Goal: Task Accomplishment & Management: Complete application form

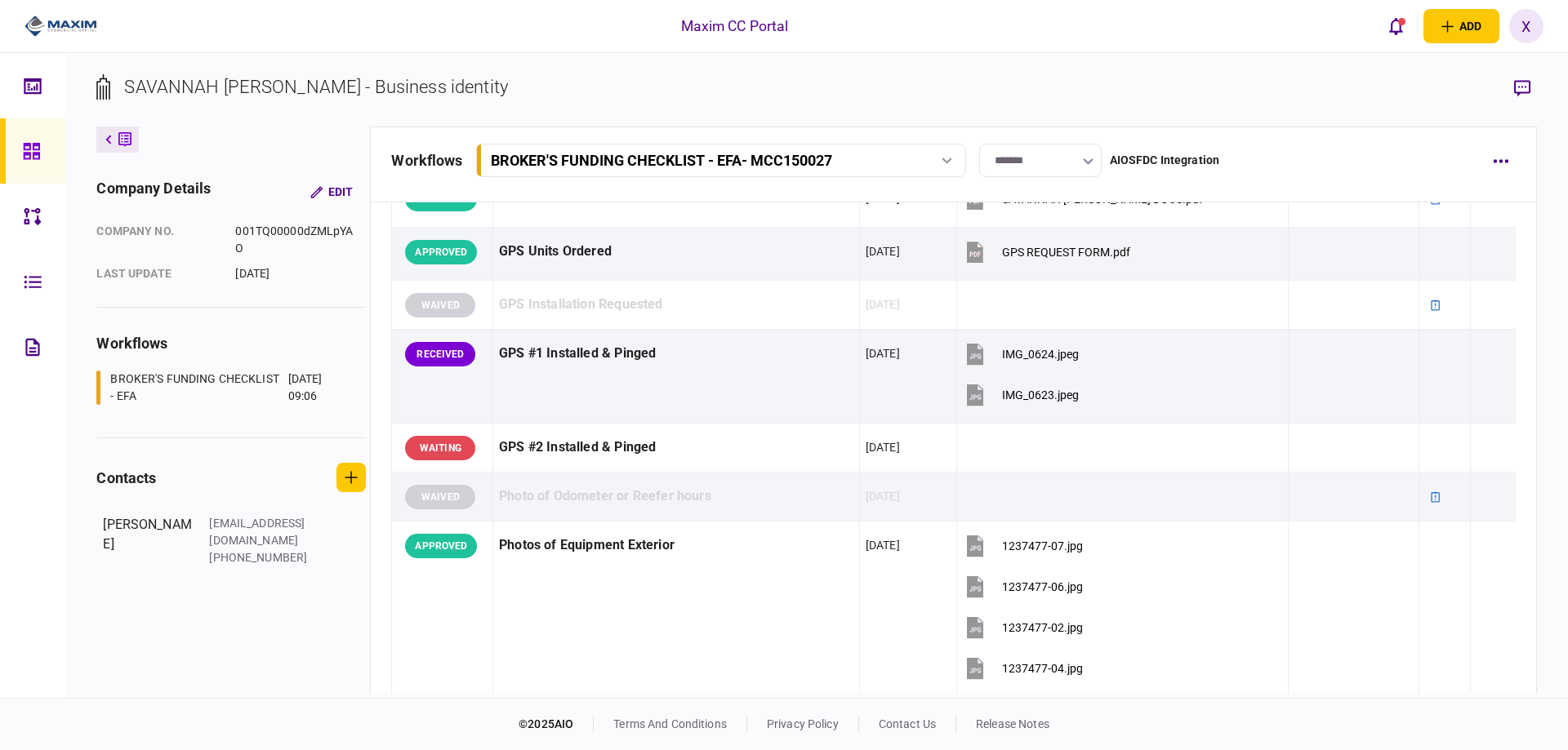
scroll to position [1469, 0]
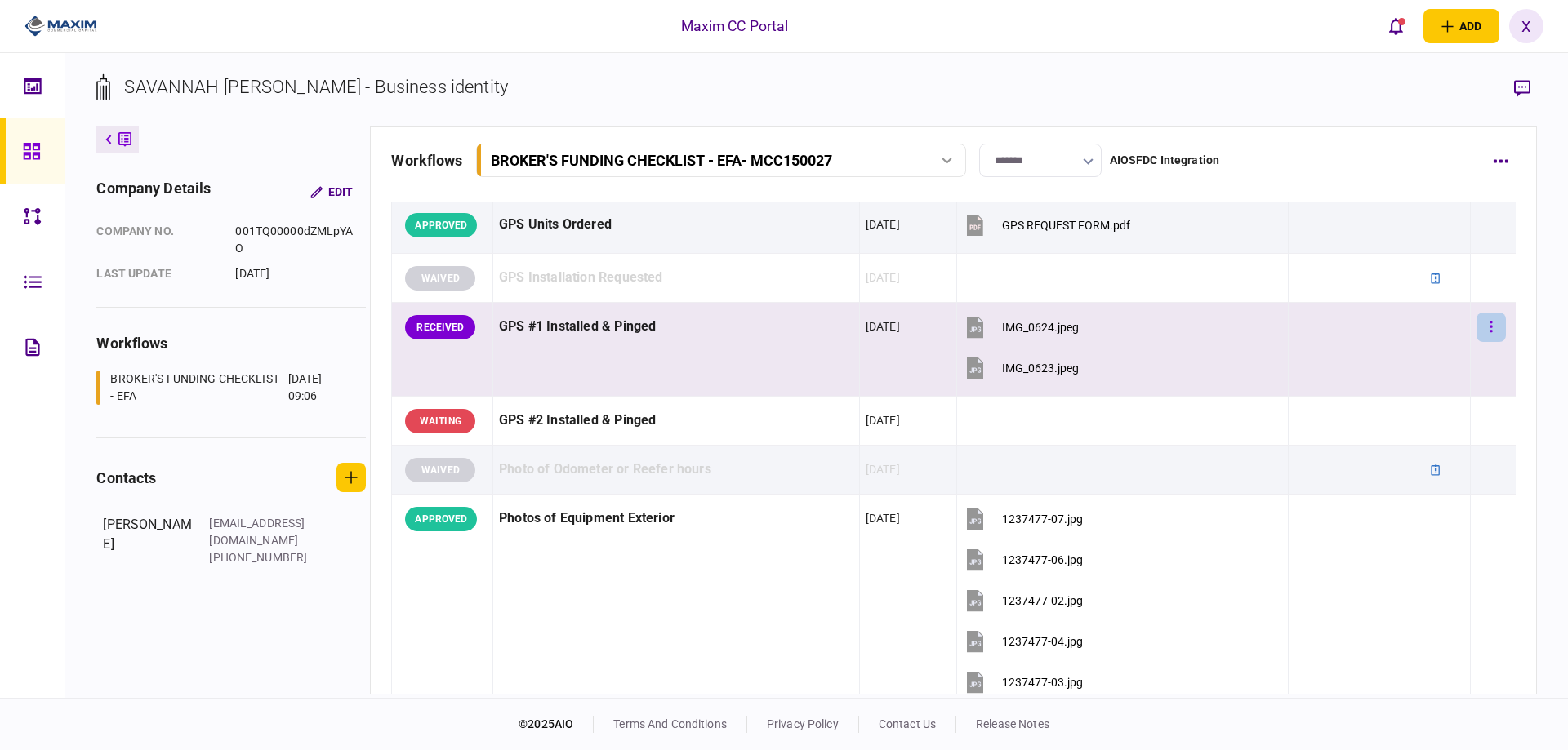
click at [1485, 327] on button "button" at bounding box center [1492, 328] width 30 height 30
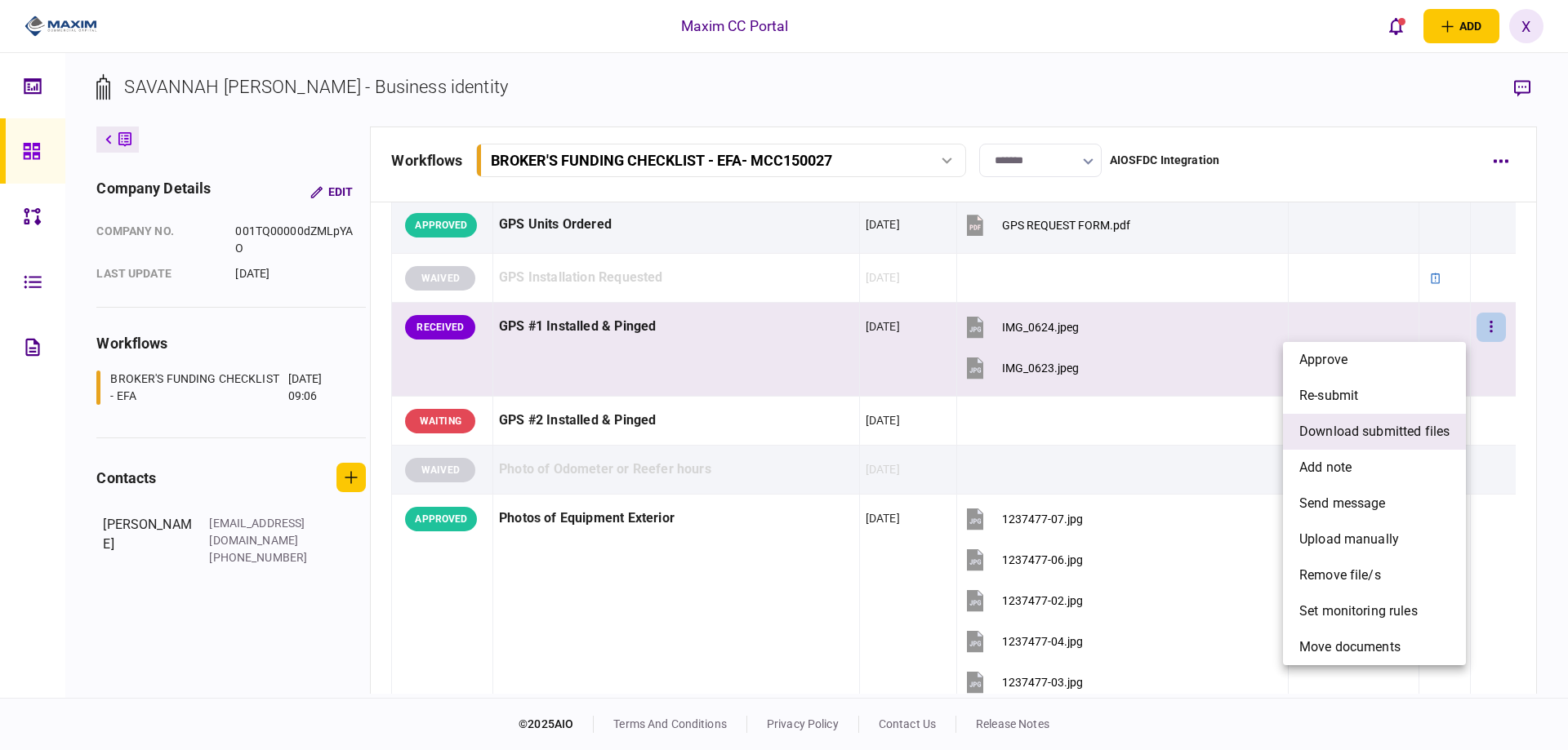
click at [1402, 437] on span "download submitted files" at bounding box center [1373, 432] width 150 height 19
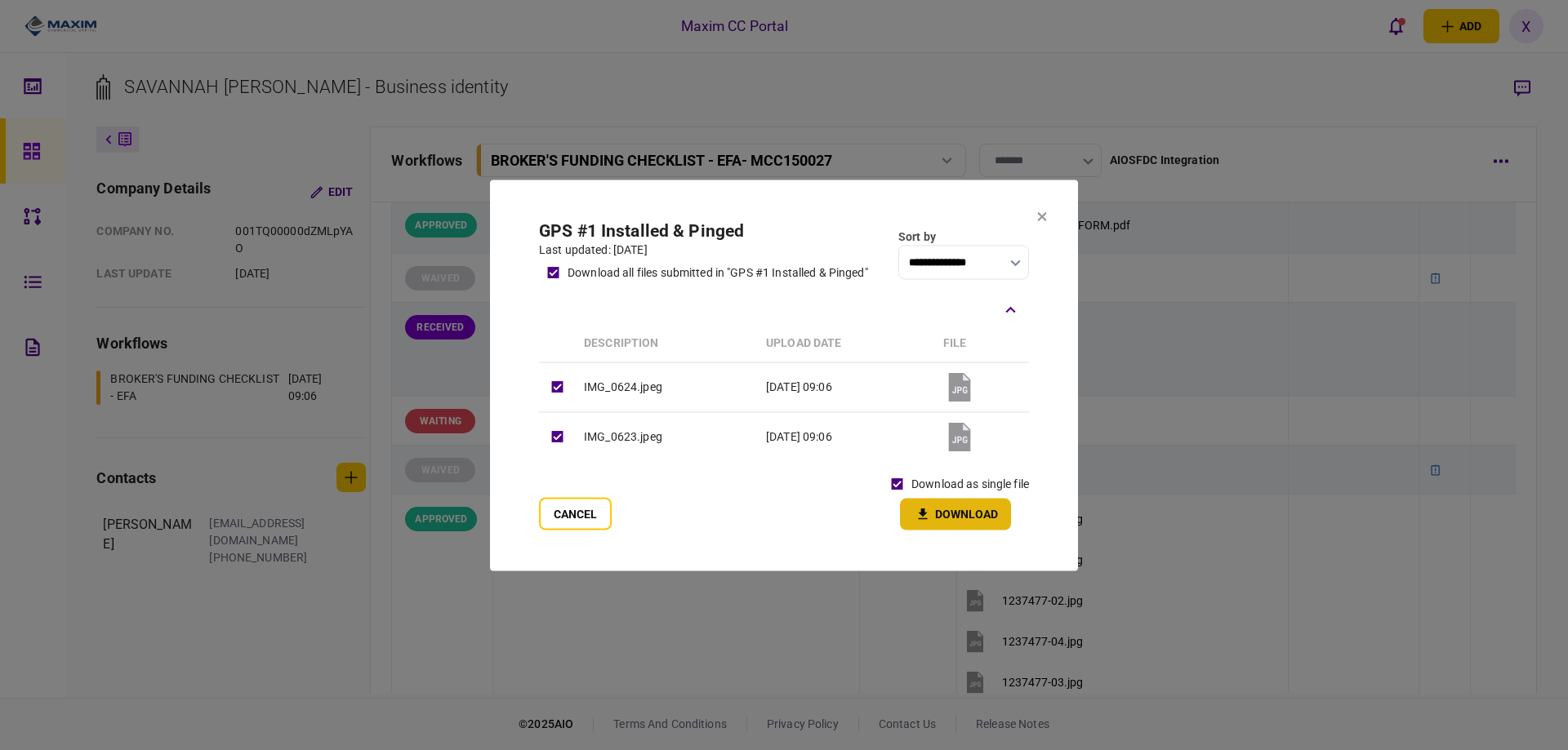
click at [954, 513] on button "Download" at bounding box center [955, 513] width 111 height 32
click at [566, 512] on button "Cancel" at bounding box center [575, 513] width 73 height 32
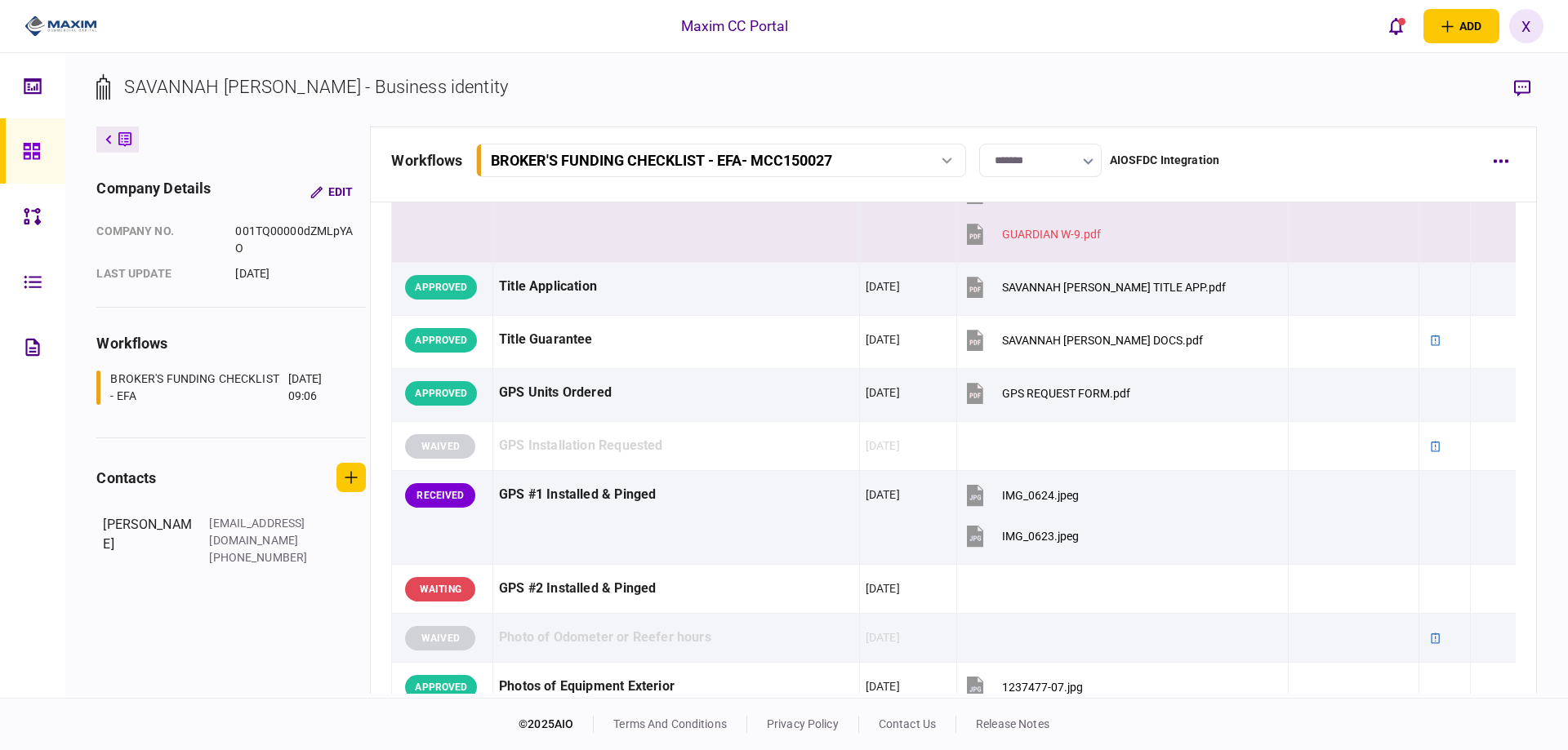
scroll to position [1061, 0]
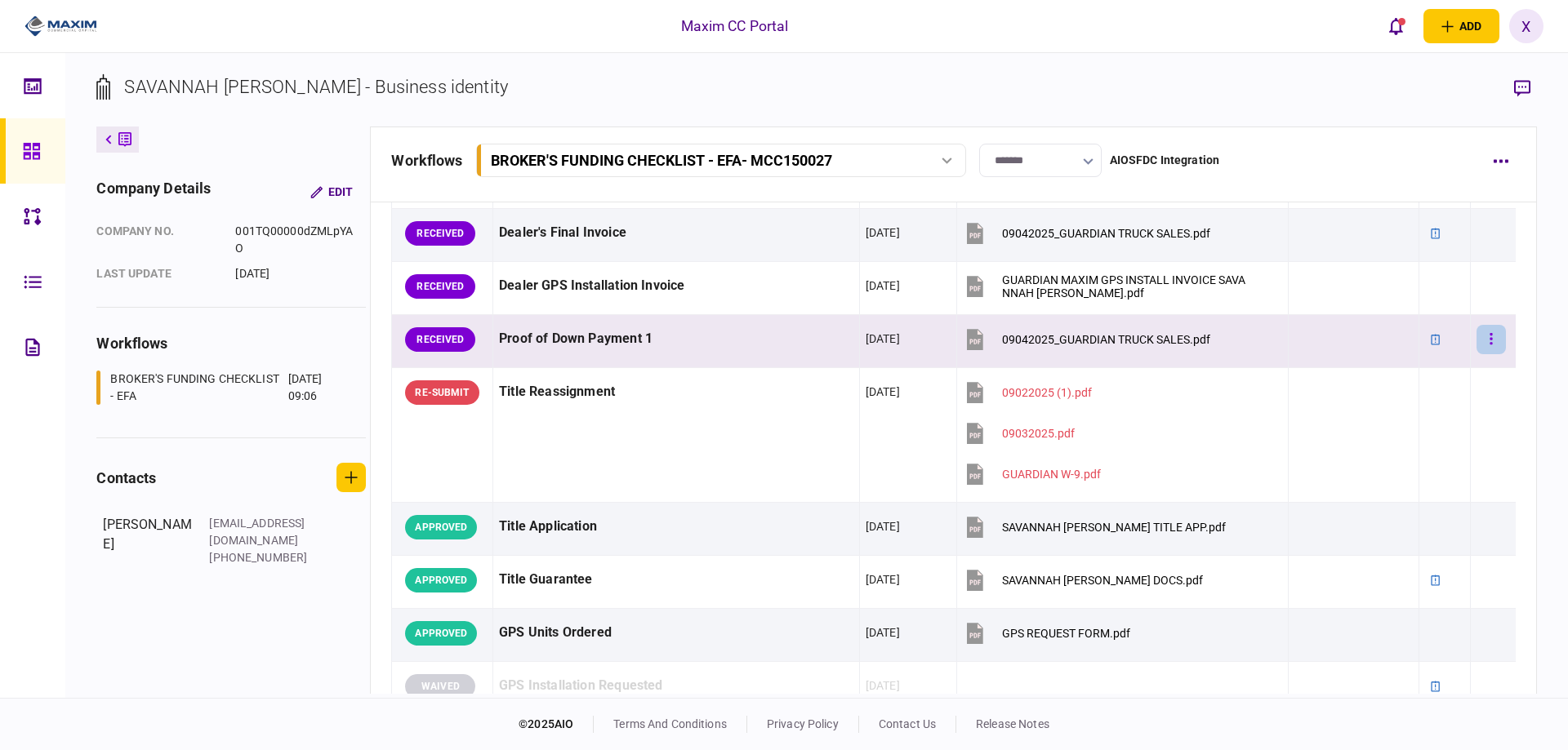
click at [1492, 340] on button "button" at bounding box center [1492, 340] width 30 height 30
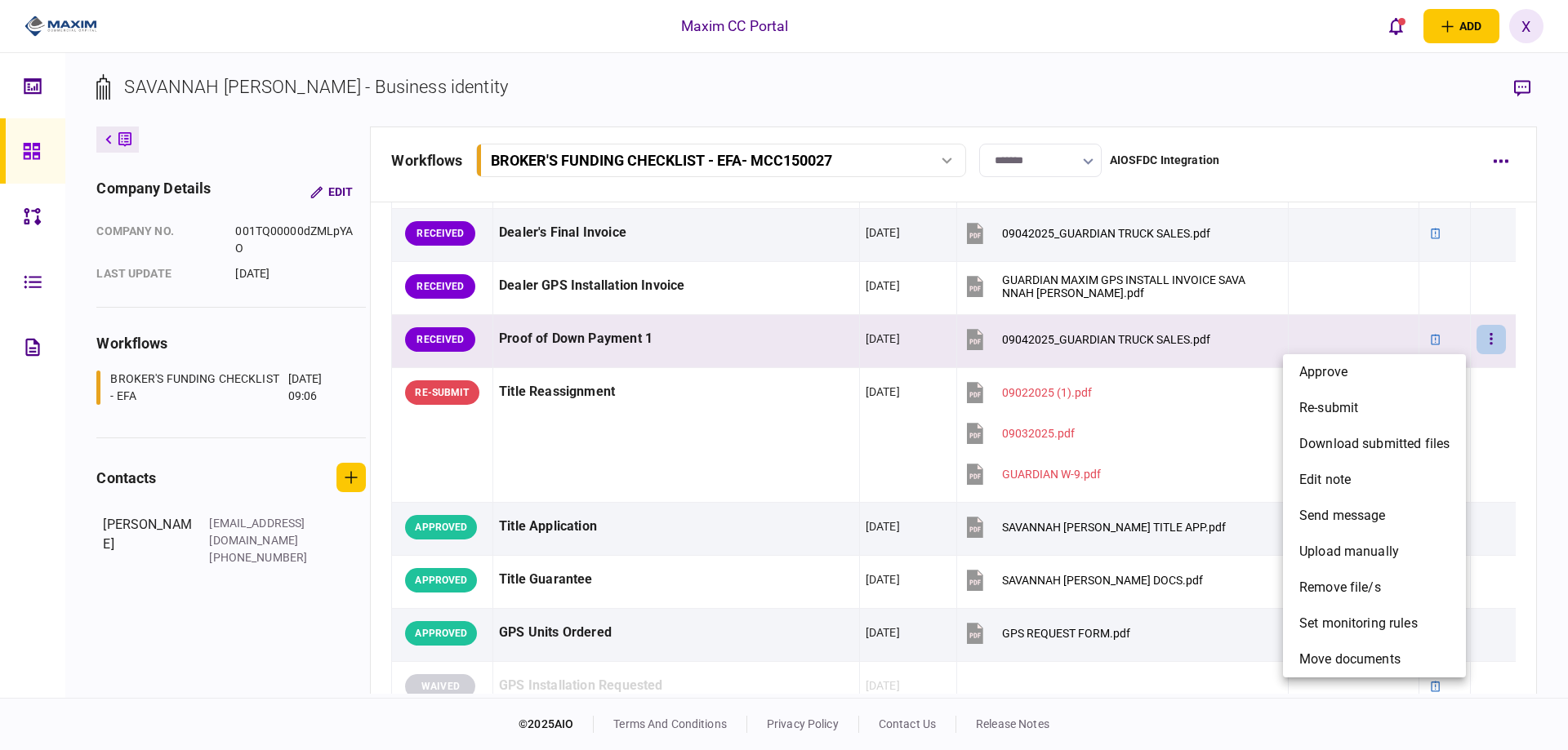
click at [689, 440] on div at bounding box center [784, 375] width 1568 height 750
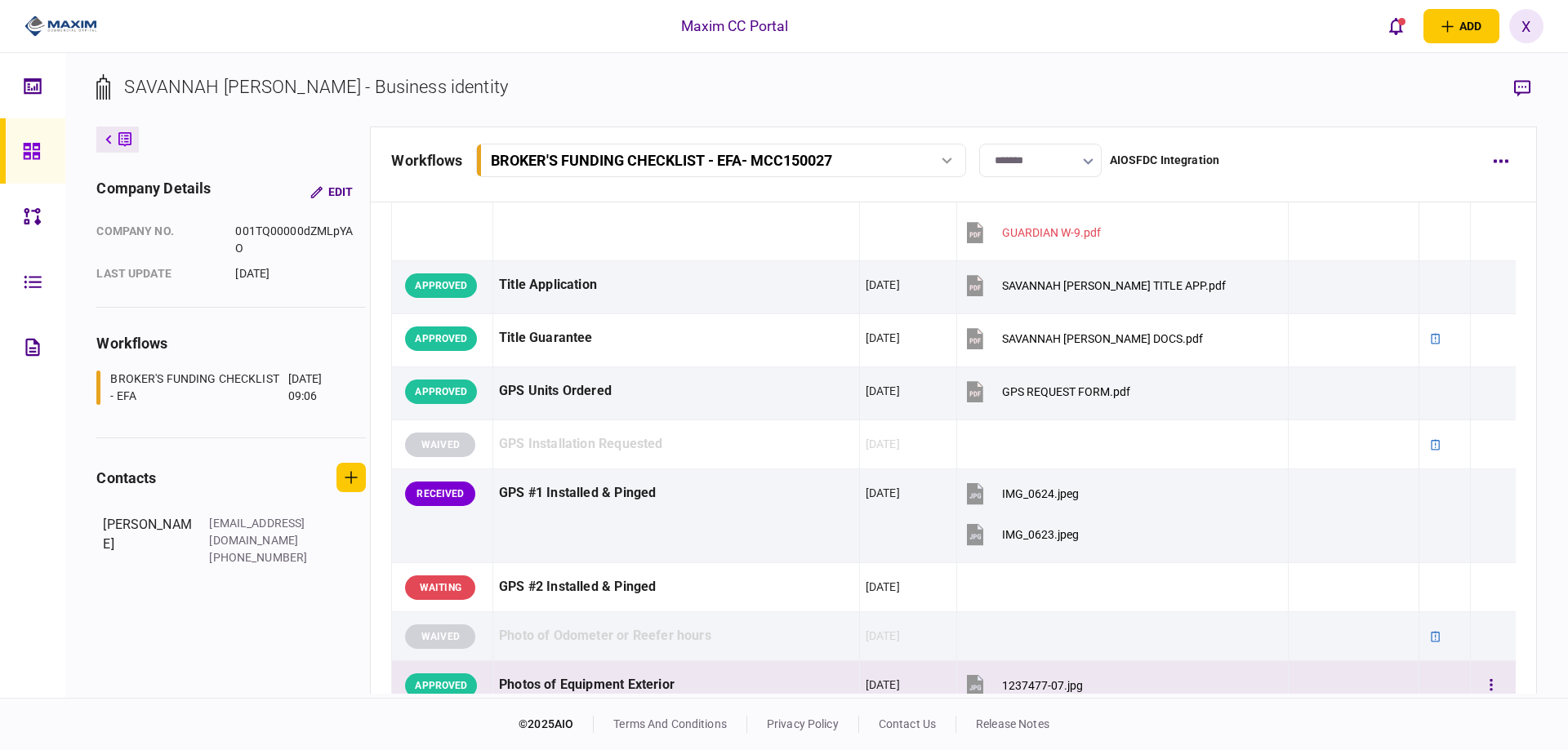
scroll to position [1221, 0]
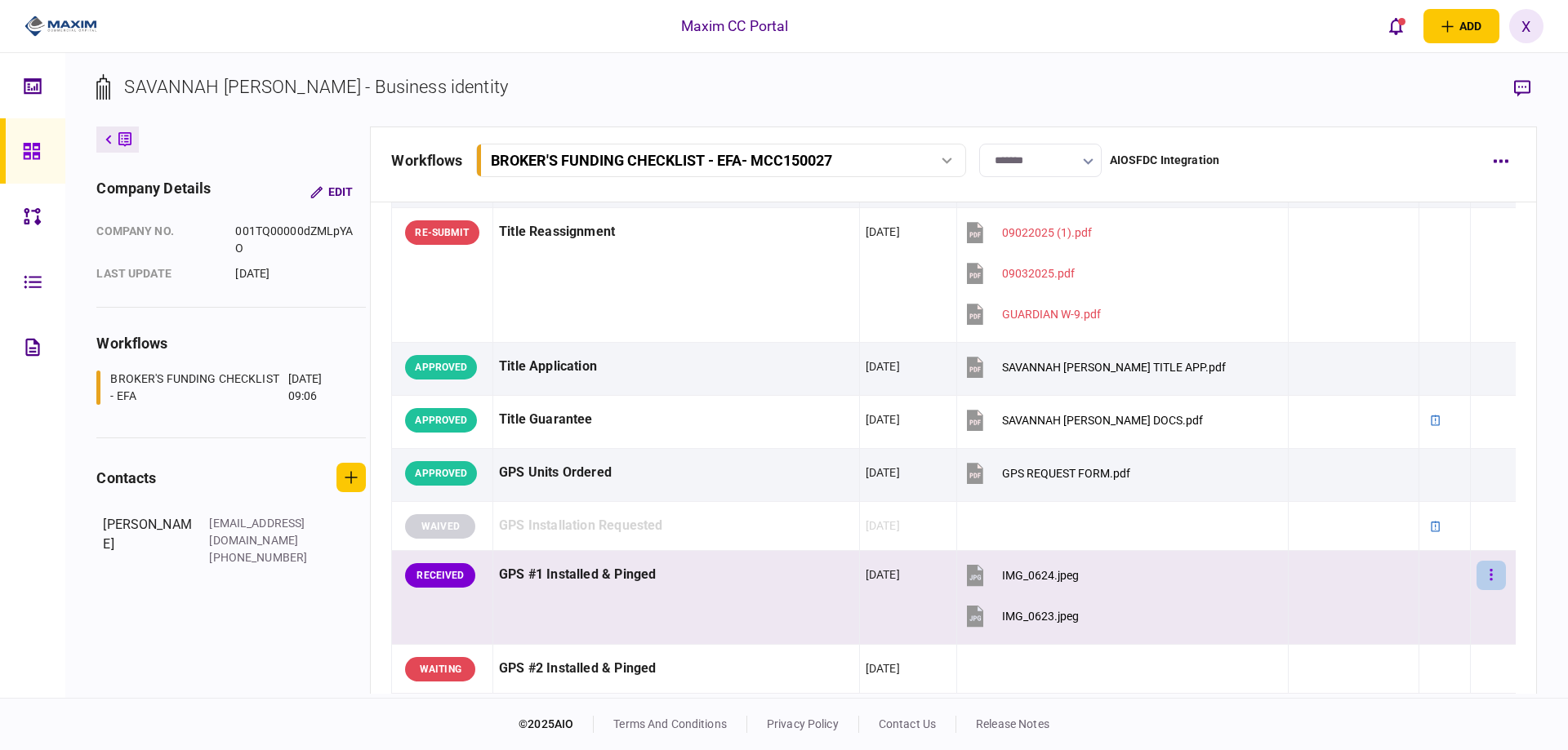
click at [1491, 575] on button "button" at bounding box center [1492, 576] width 30 height 30
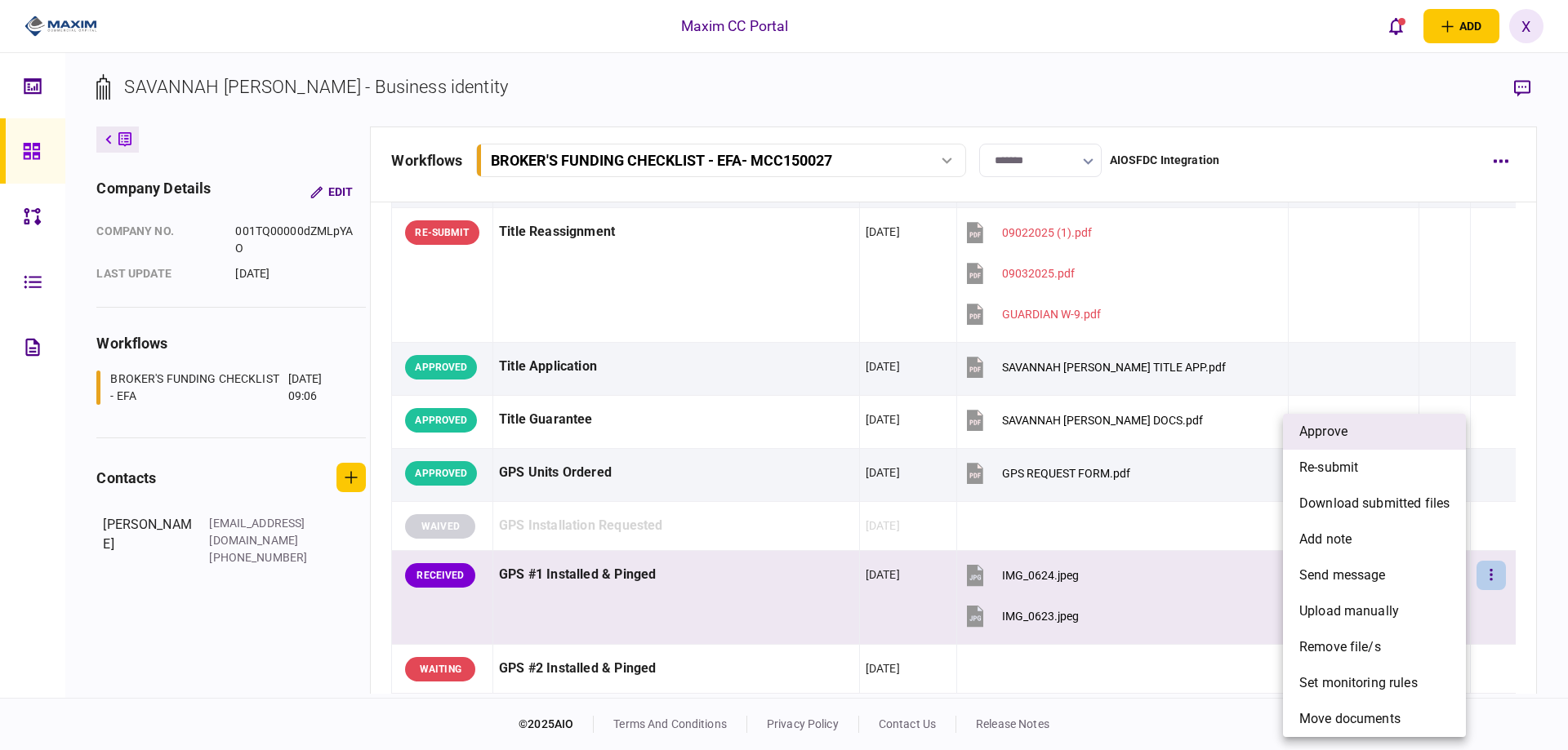
click at [1386, 432] on li "approve" at bounding box center [1374, 431] width 183 height 36
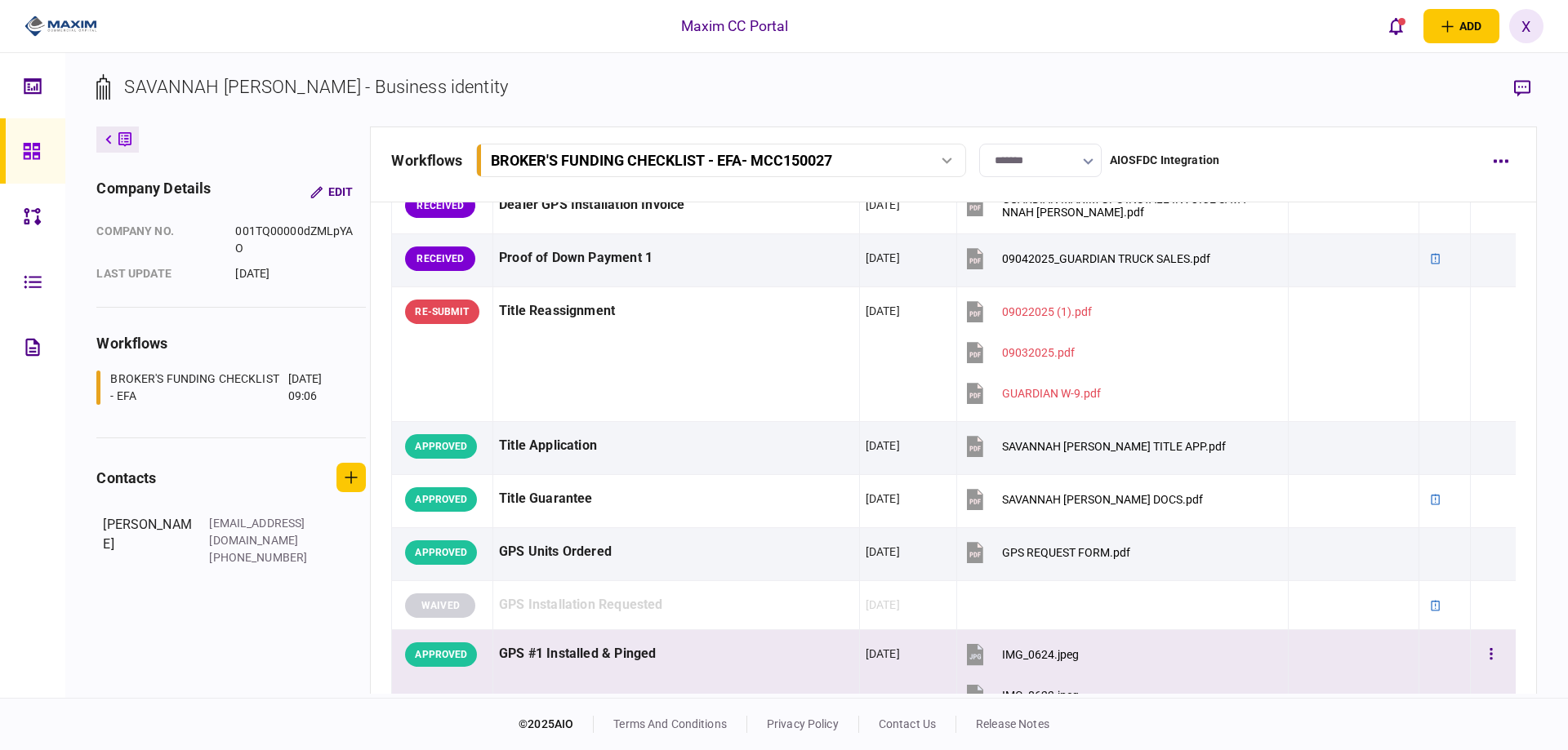
scroll to position [976, 0]
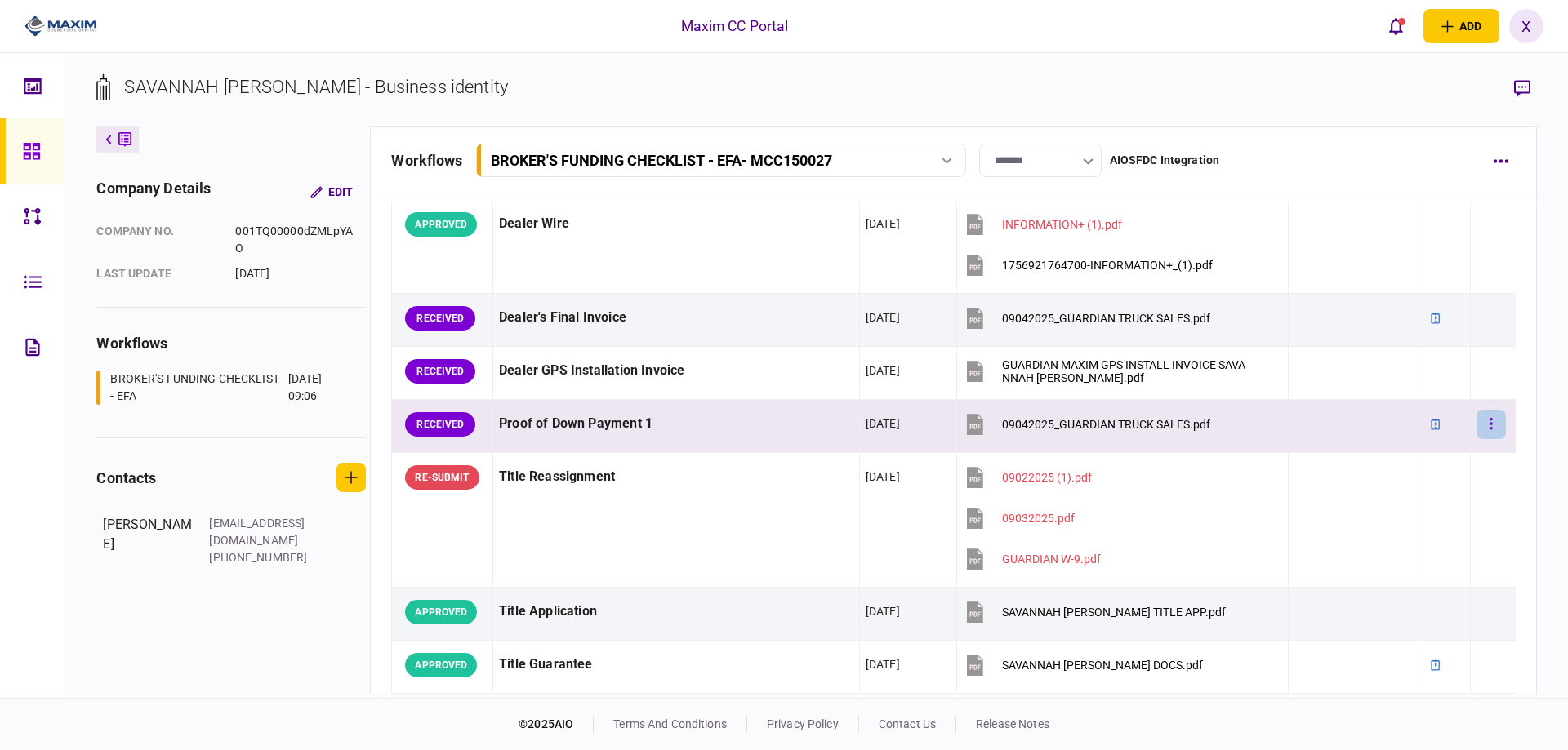
click at [1483, 427] on button "button" at bounding box center [1492, 425] width 30 height 30
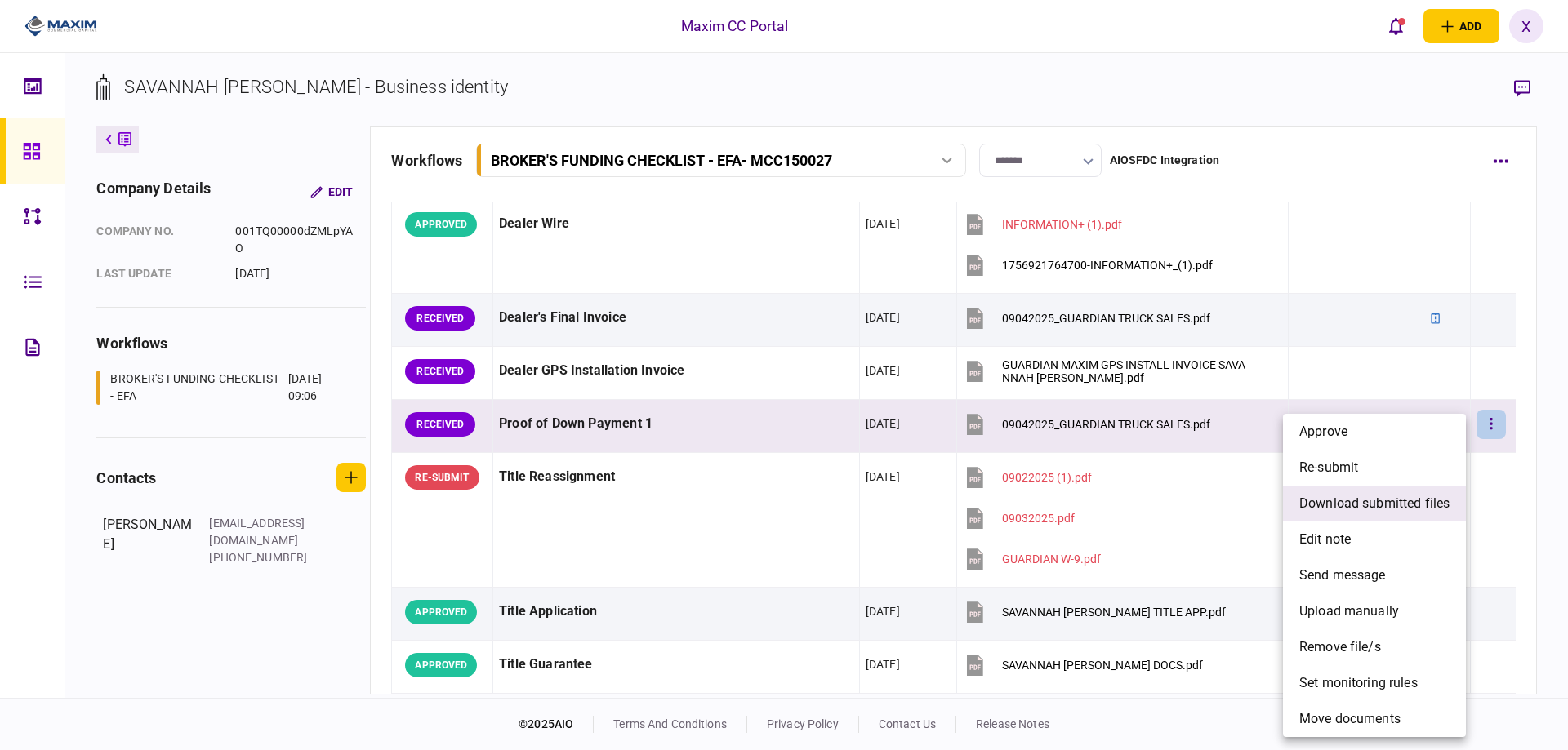
click at [1399, 505] on span "download submitted files" at bounding box center [1373, 504] width 150 height 19
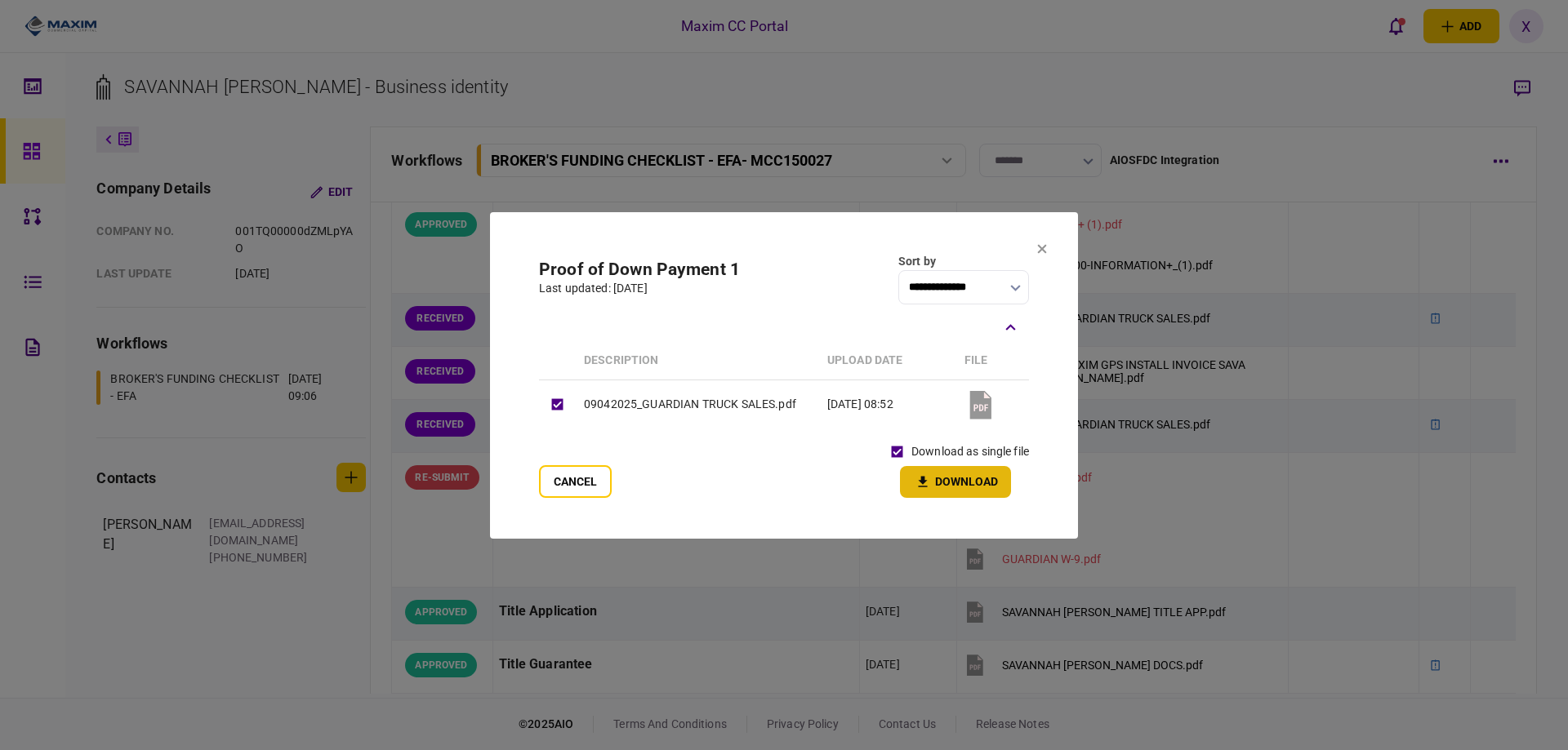
click at [961, 482] on button "Download" at bounding box center [955, 482] width 111 height 32
click at [1040, 246] on icon at bounding box center [1042, 249] width 9 height 9
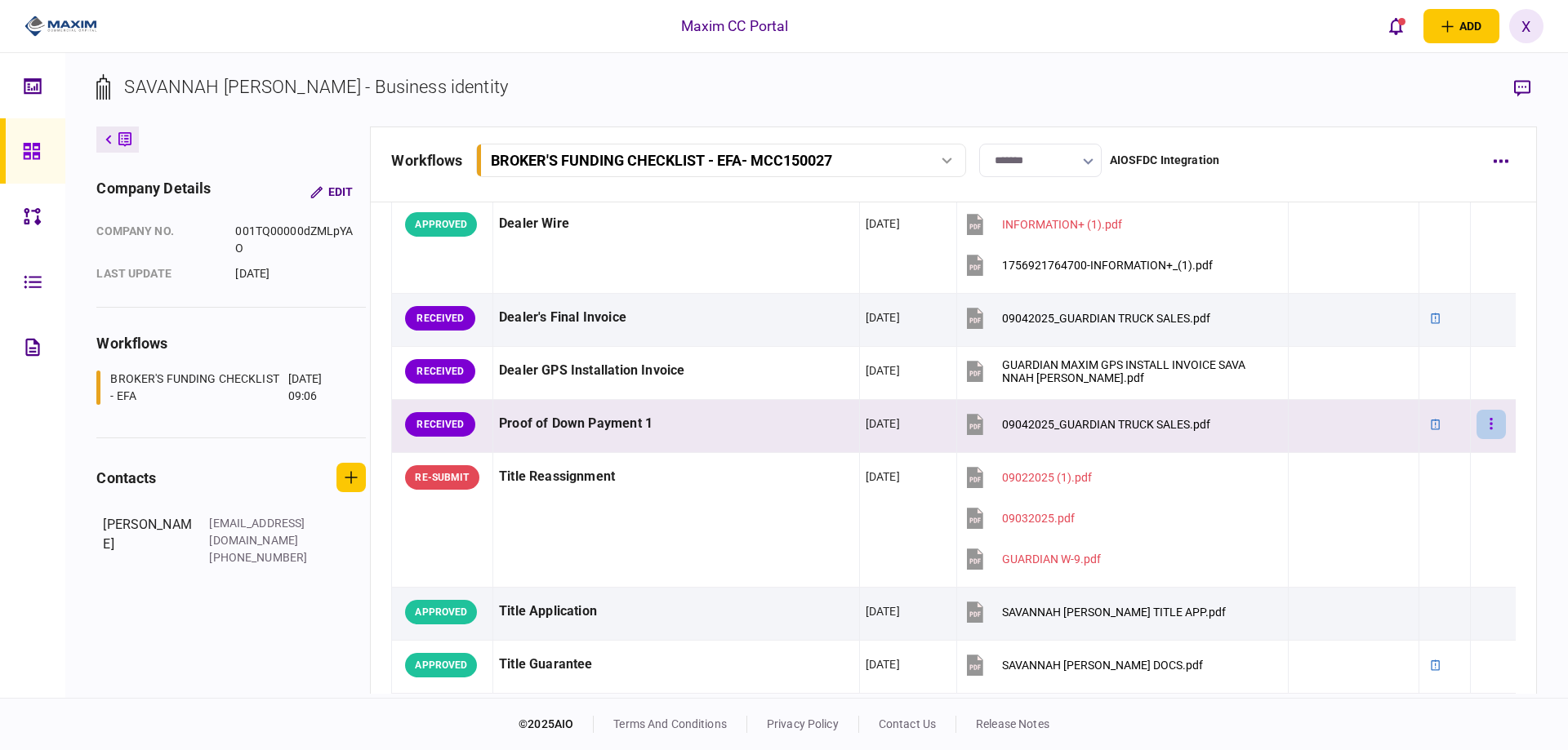
click at [1491, 425] on icon "button" at bounding box center [1492, 423] width 3 height 11
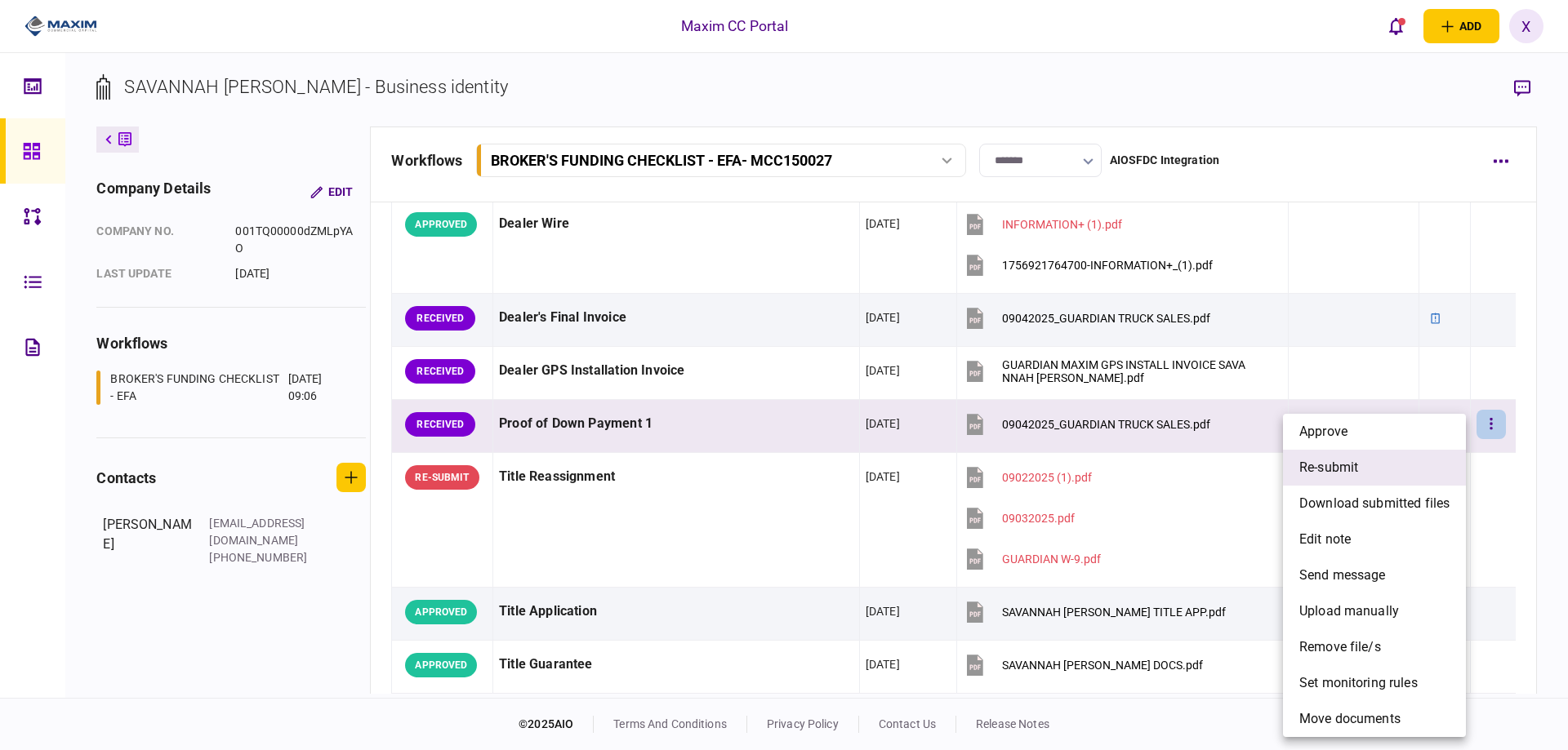
click at [1445, 459] on li "re-submit" at bounding box center [1374, 467] width 183 height 36
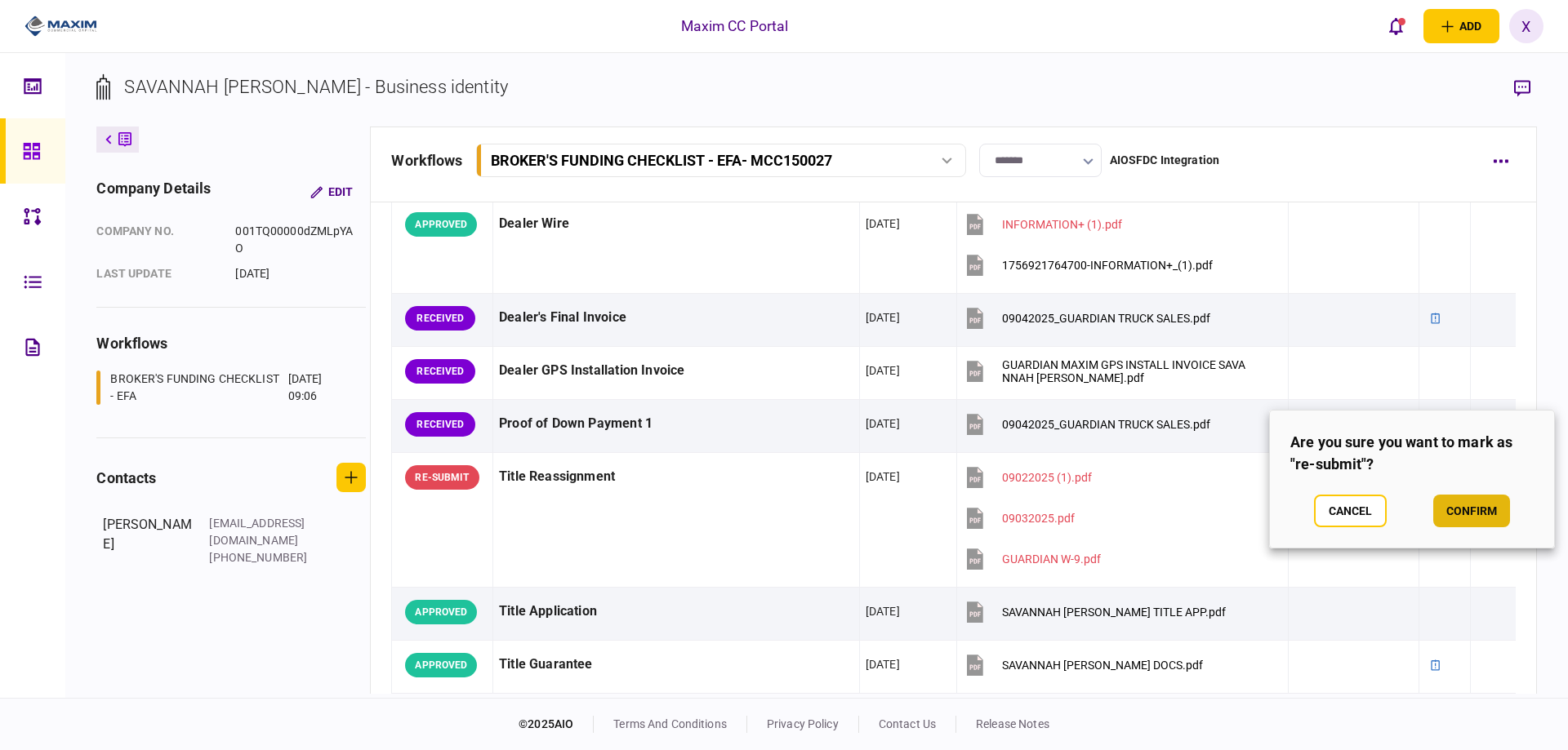
click at [1488, 521] on button "confirm" at bounding box center [1472, 511] width 77 height 32
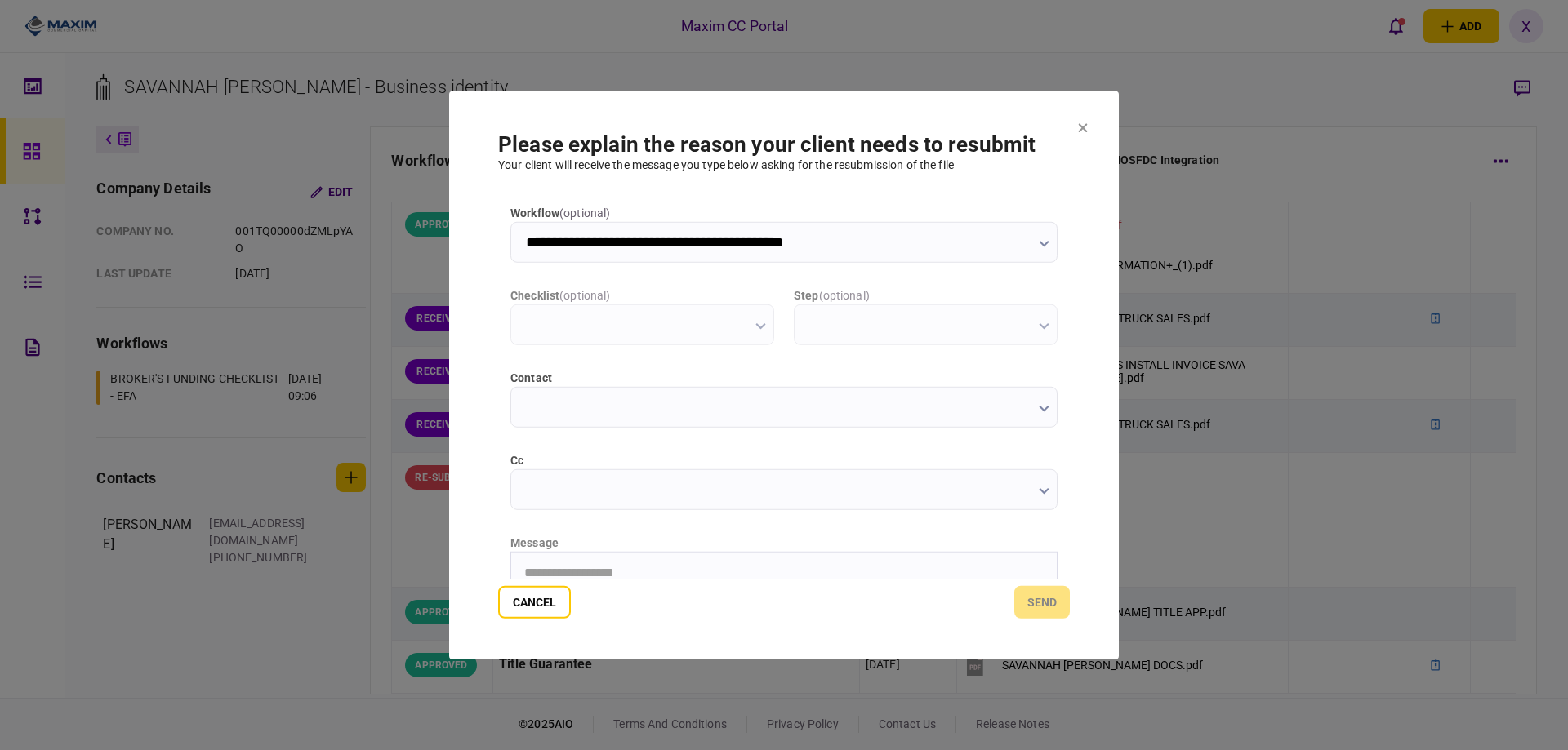
scroll to position [0, 0]
type input "**********"
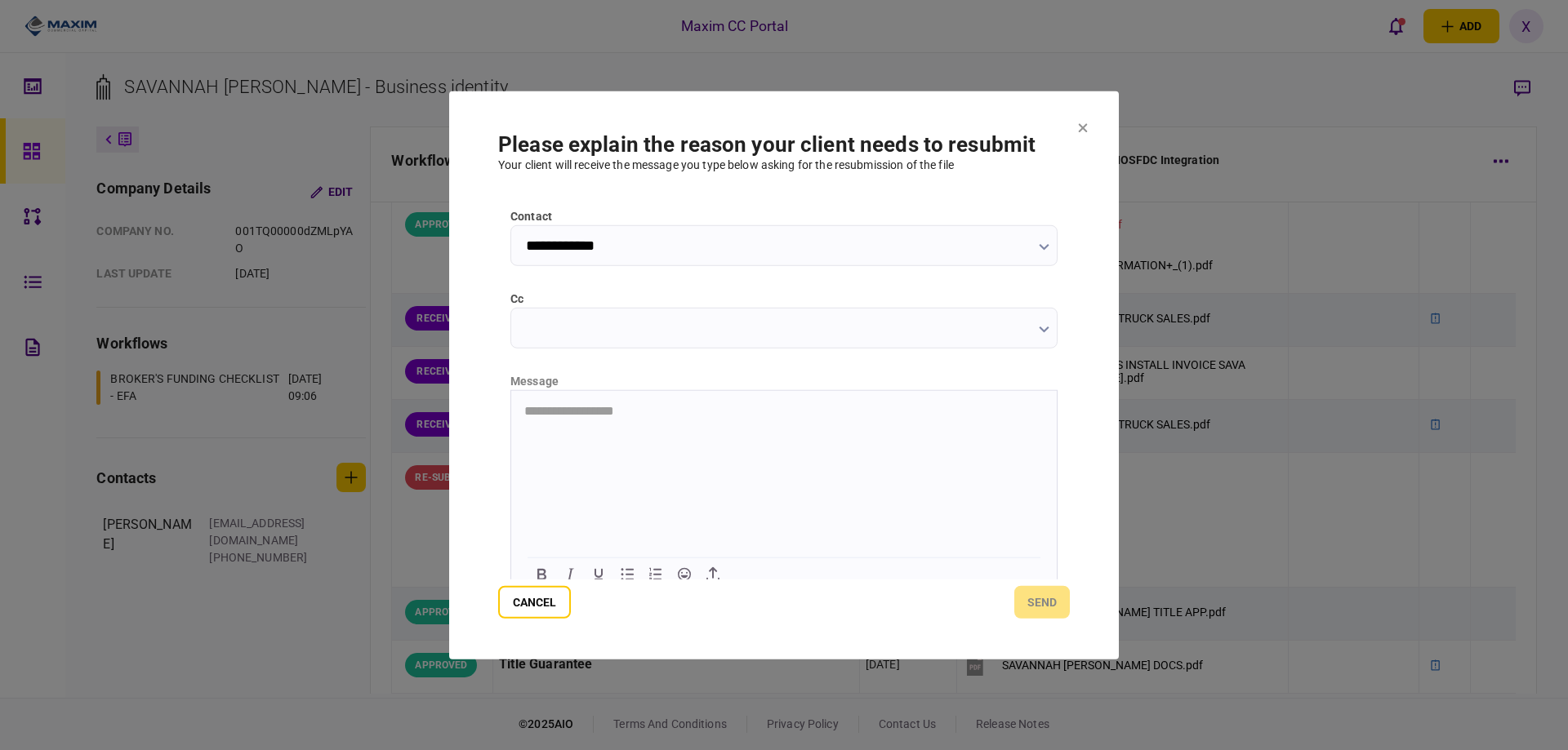
scroll to position [163, 0]
click at [584, 429] on html "**********" at bounding box center [784, 409] width 545 height 41
click at [1038, 605] on button "send" at bounding box center [1041, 602] width 55 height 32
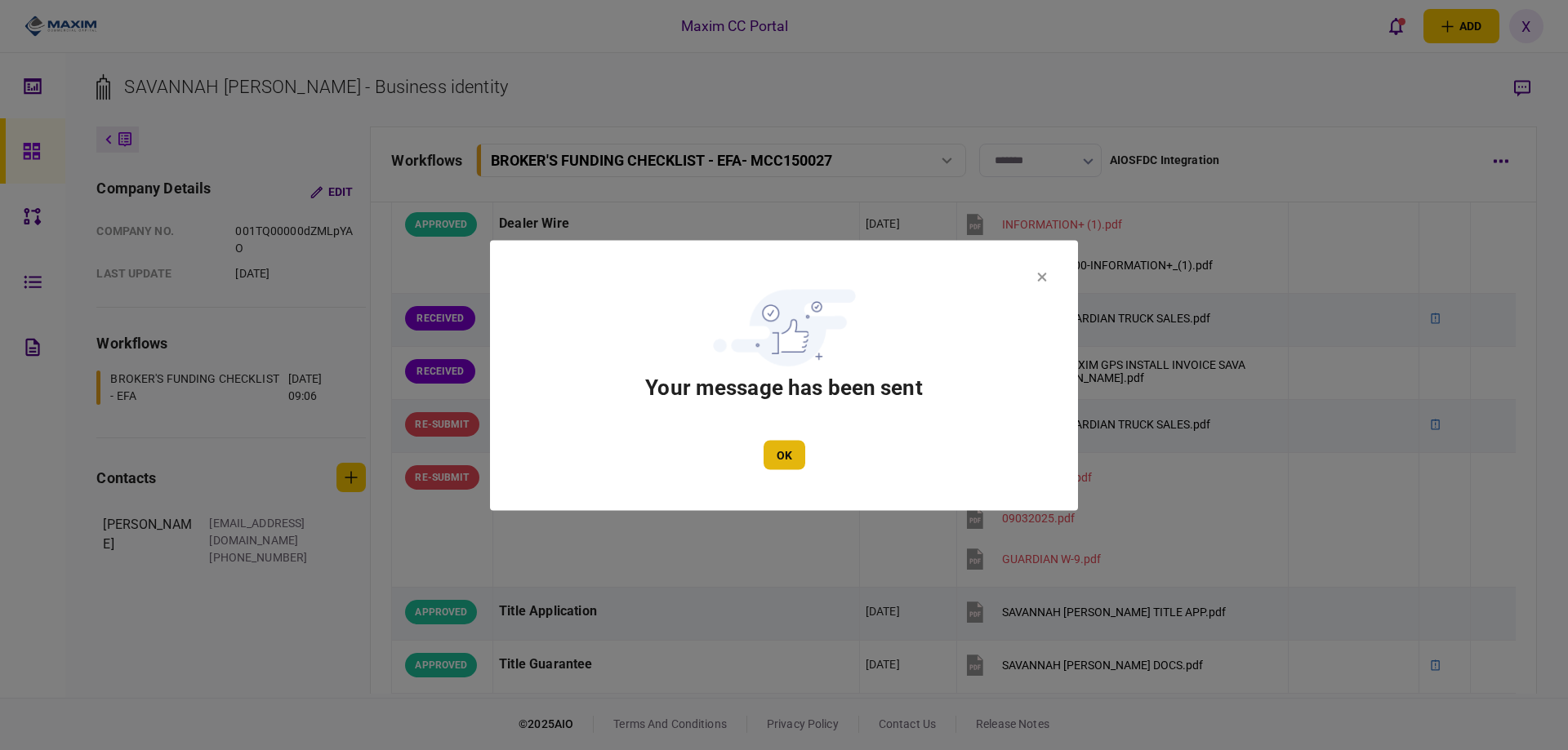
click at [800, 454] on button "OK" at bounding box center [784, 455] width 42 height 30
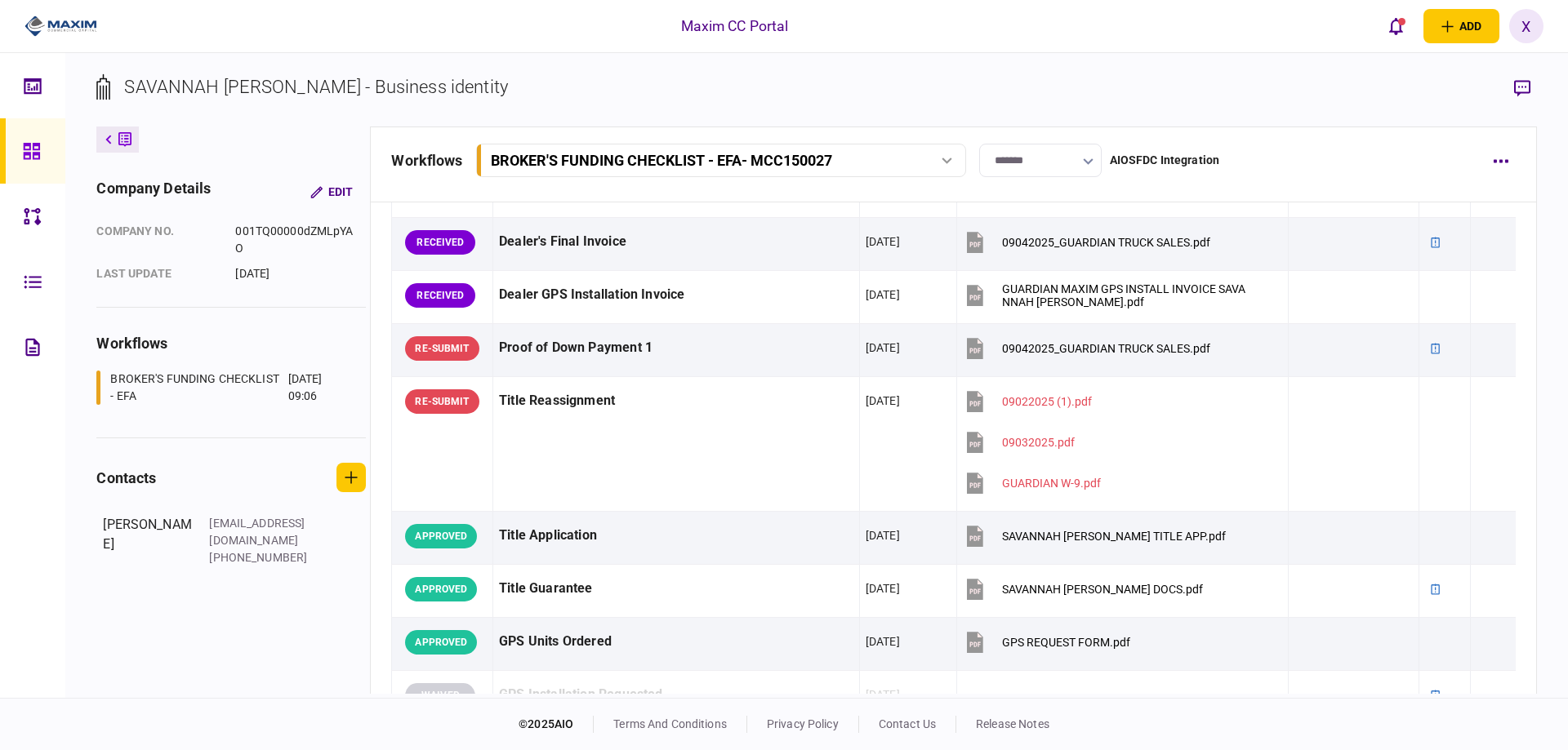
scroll to position [1061, 0]
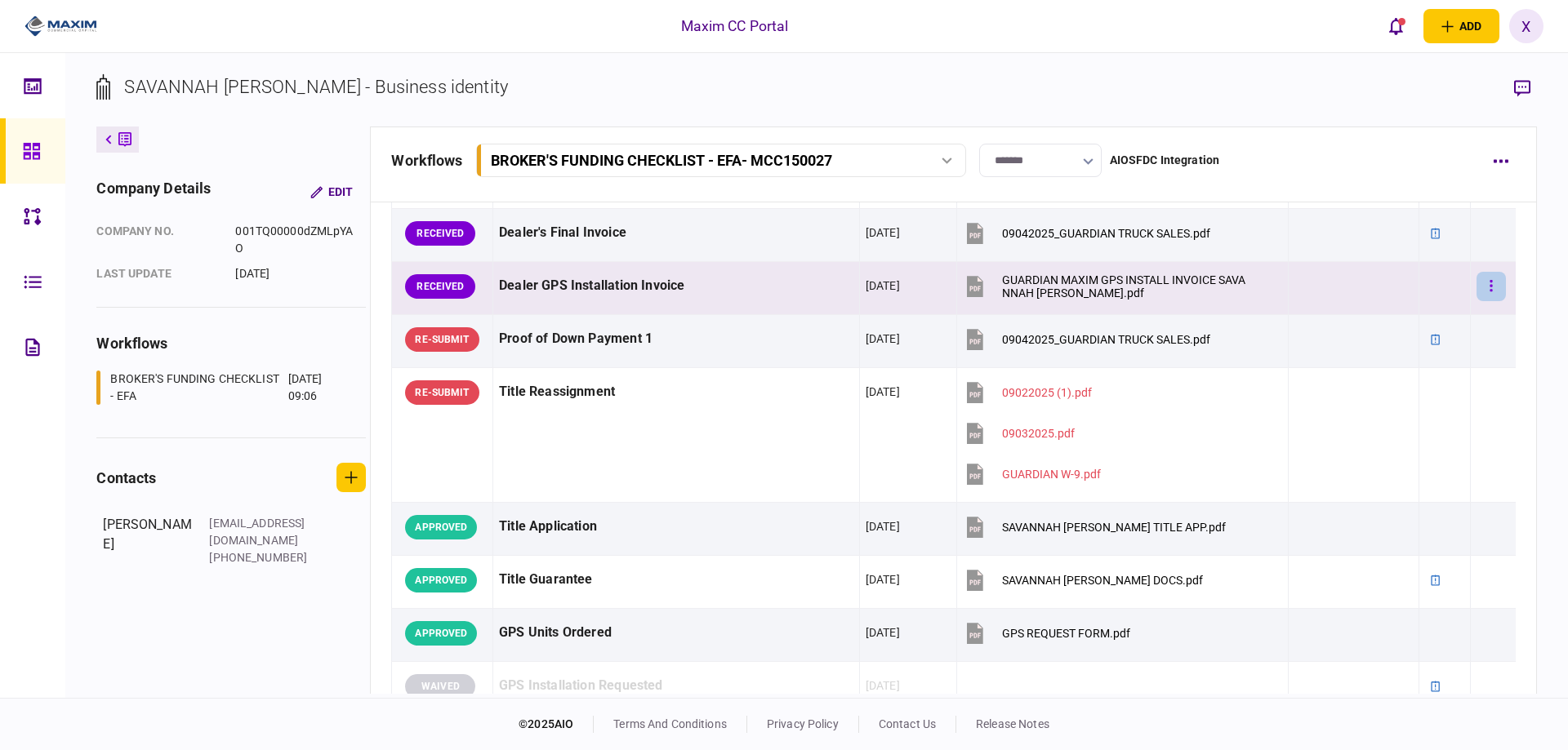
click at [1477, 277] on button "button" at bounding box center [1492, 287] width 30 height 30
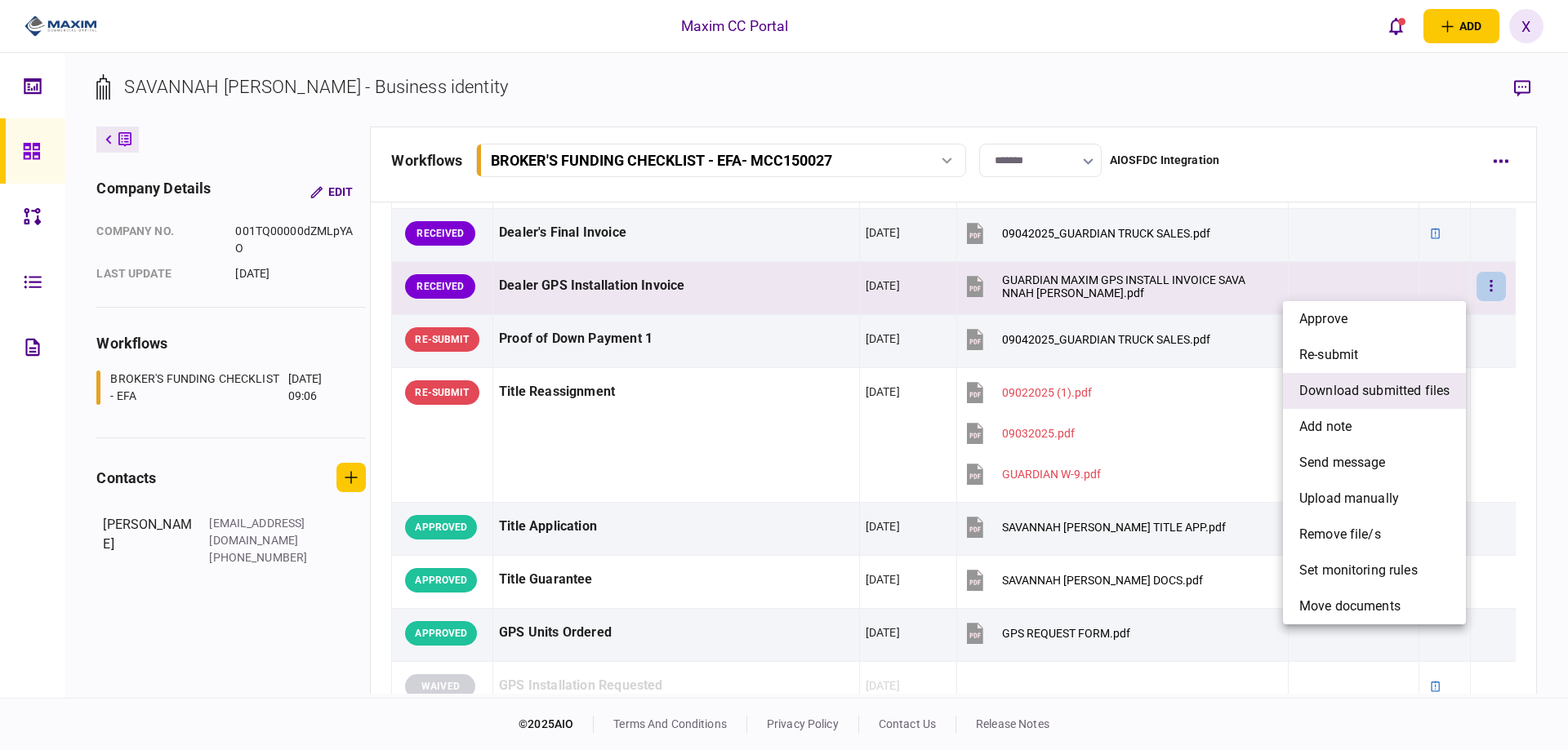
click at [1414, 390] on span "download submitted files" at bounding box center [1373, 391] width 150 height 19
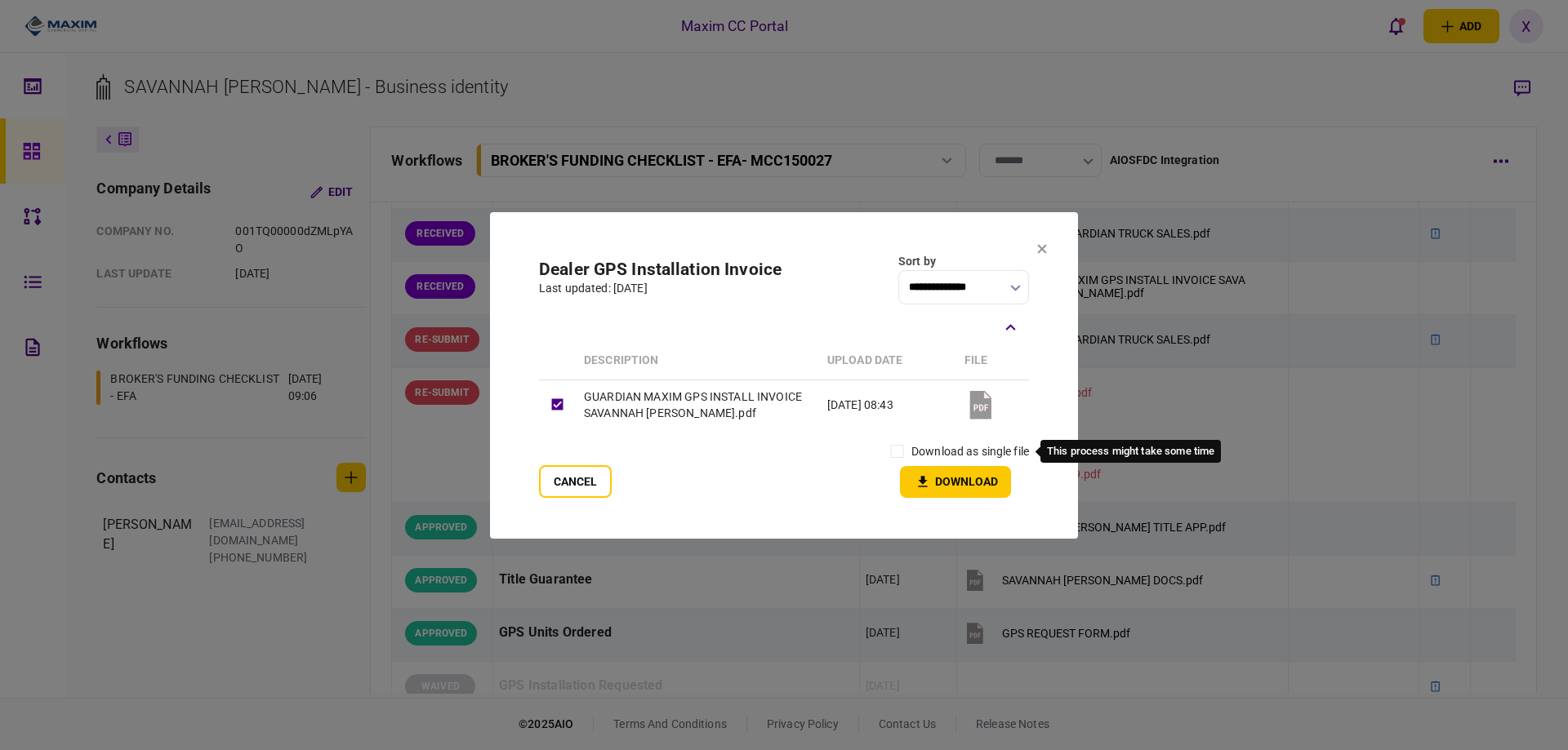
click at [933, 449] on label "download as single file" at bounding box center [970, 452] width 117 height 18
click at [921, 475] on icon "button" at bounding box center [923, 482] width 19 height 16
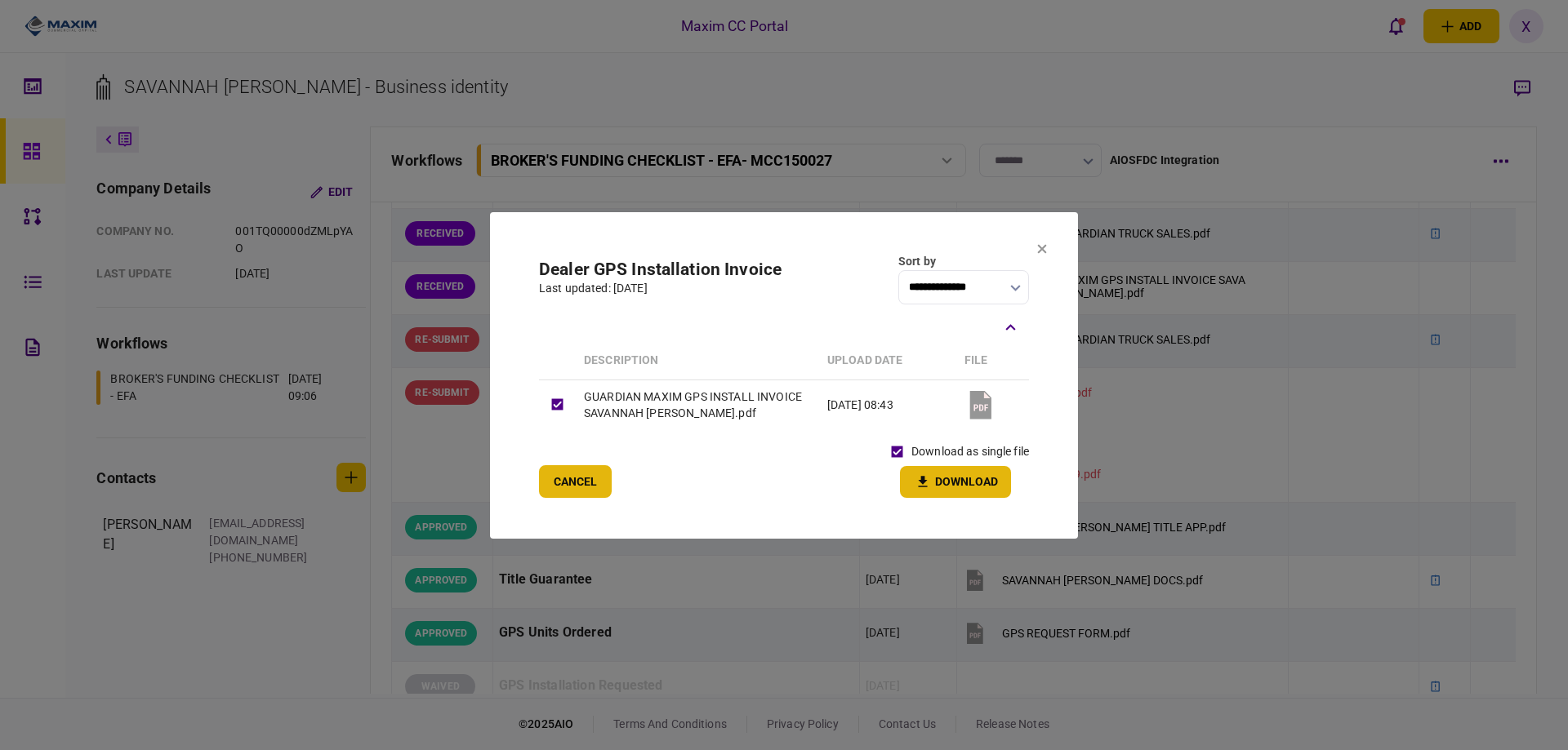
click at [562, 489] on button "Cancel" at bounding box center [575, 481] width 73 height 32
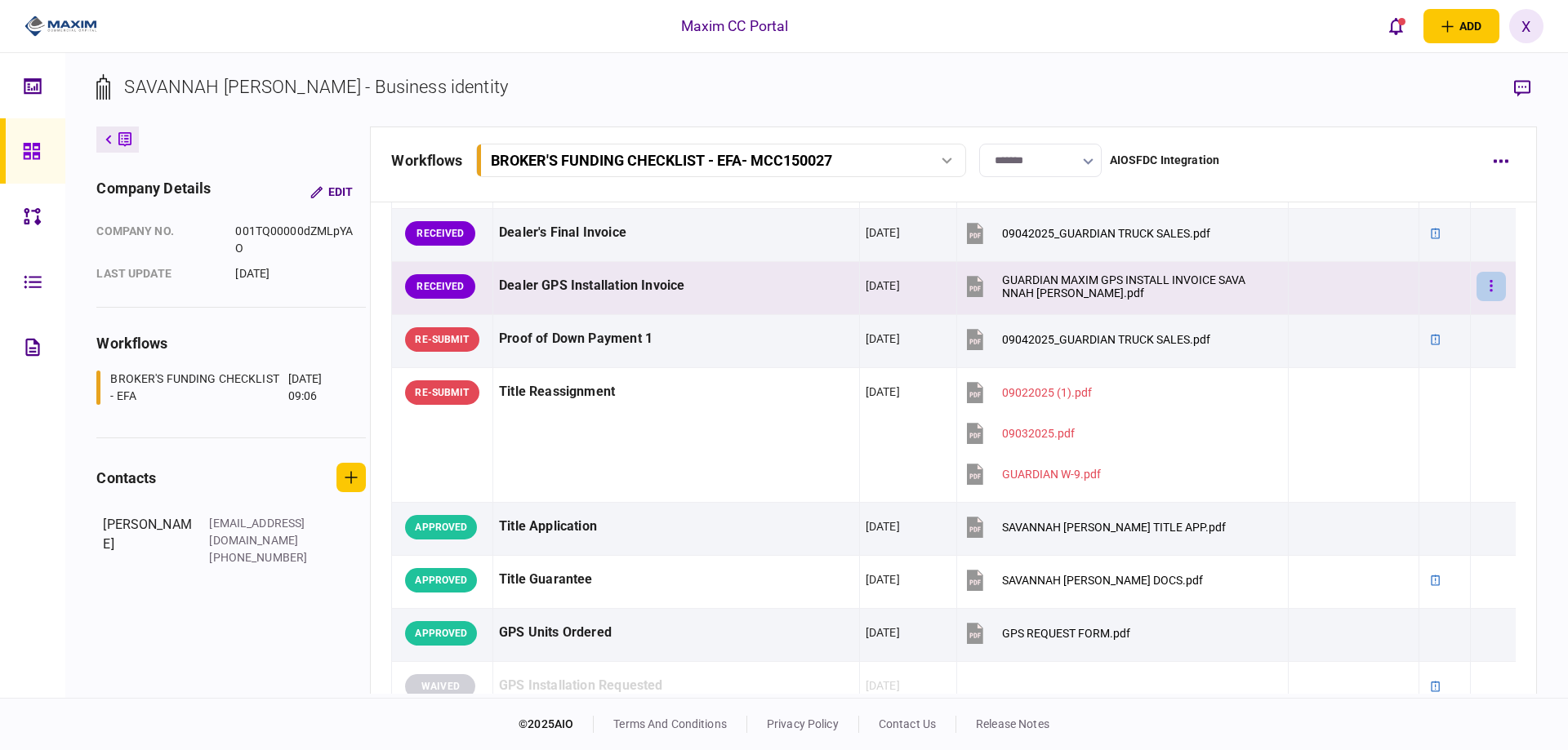
click at [1478, 289] on button "button" at bounding box center [1492, 287] width 30 height 30
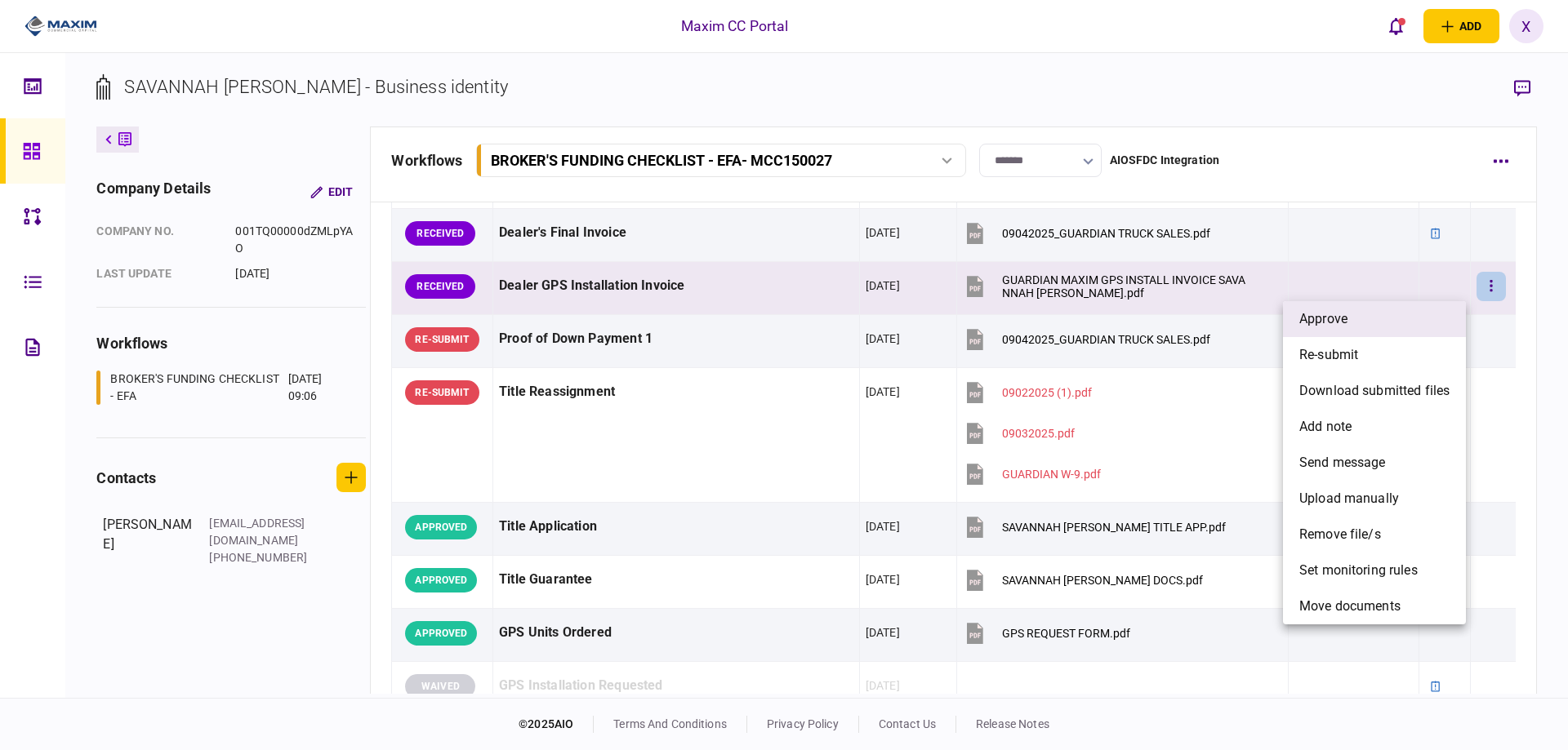
click at [1383, 315] on li "approve" at bounding box center [1374, 319] width 183 height 36
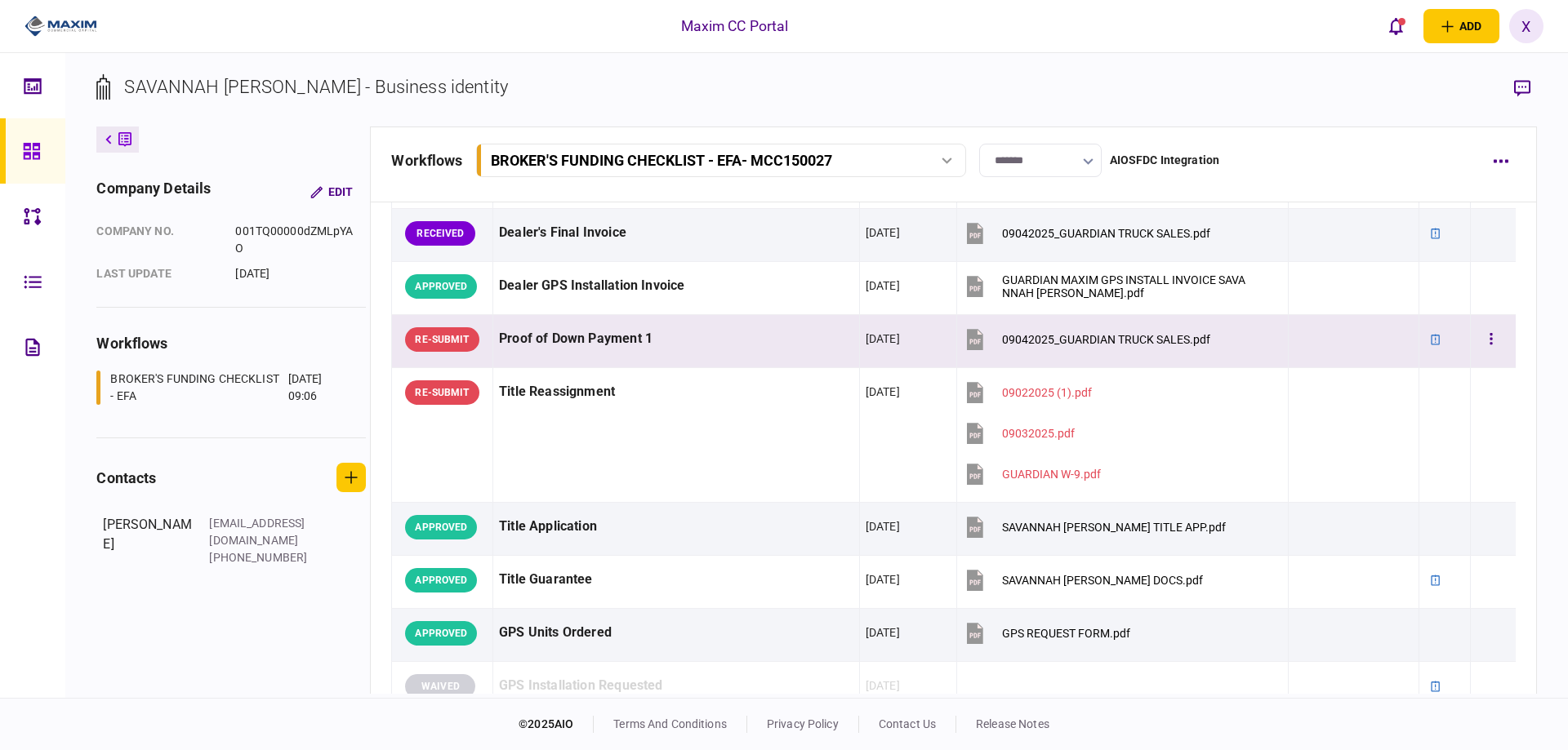
scroll to position [980, 0]
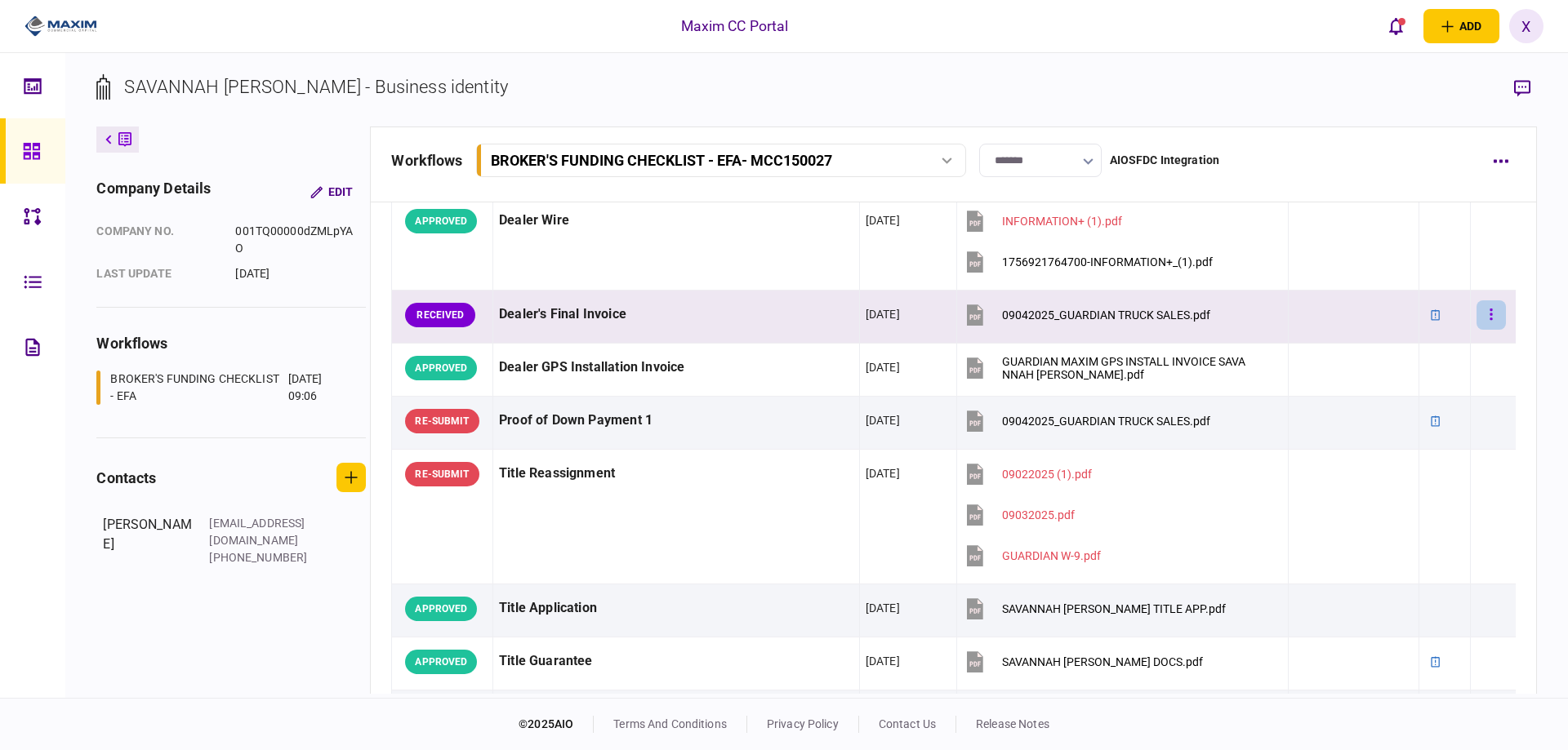
click at [1478, 315] on button "button" at bounding box center [1492, 315] width 30 height 30
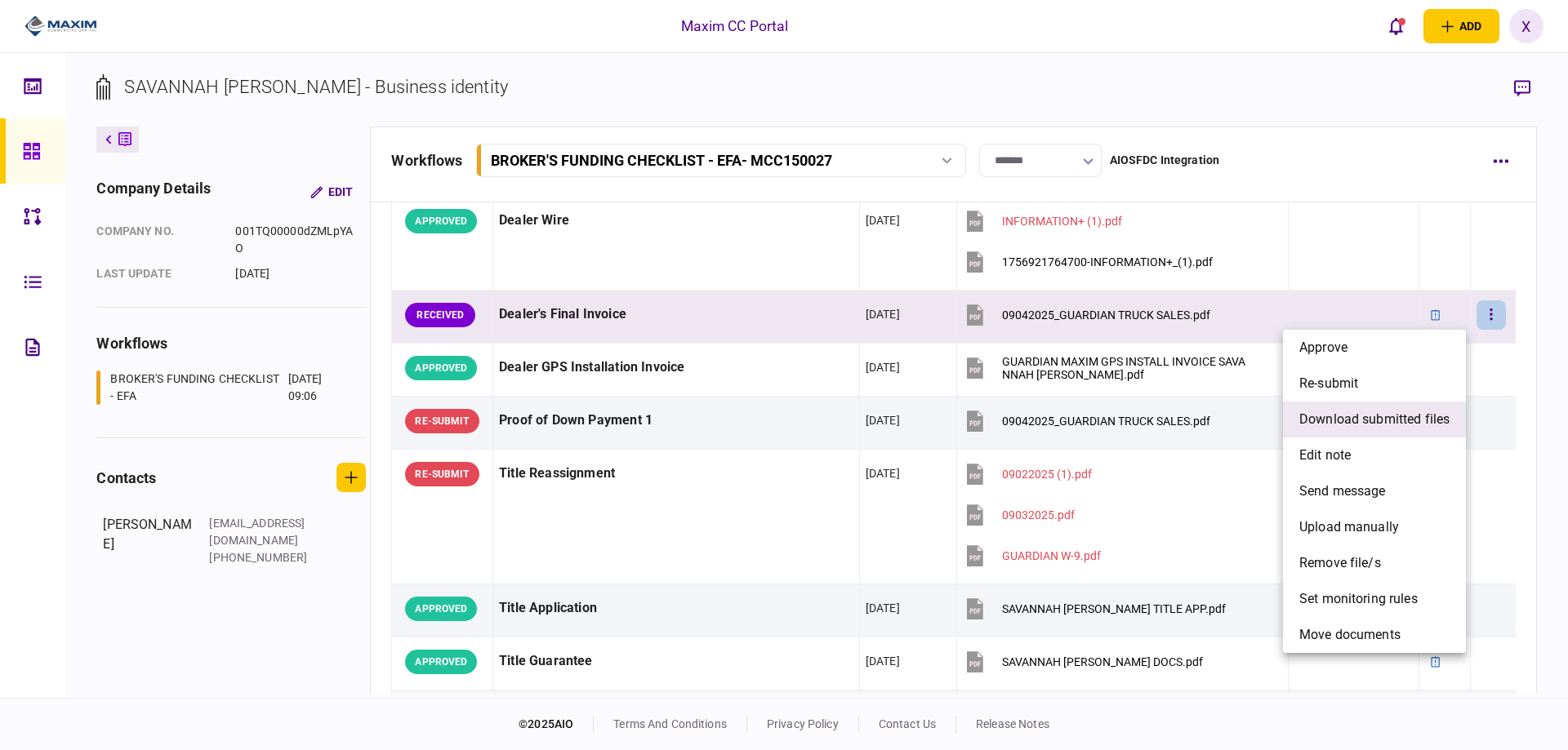
click at [1419, 417] on span "download submitted files" at bounding box center [1373, 420] width 150 height 19
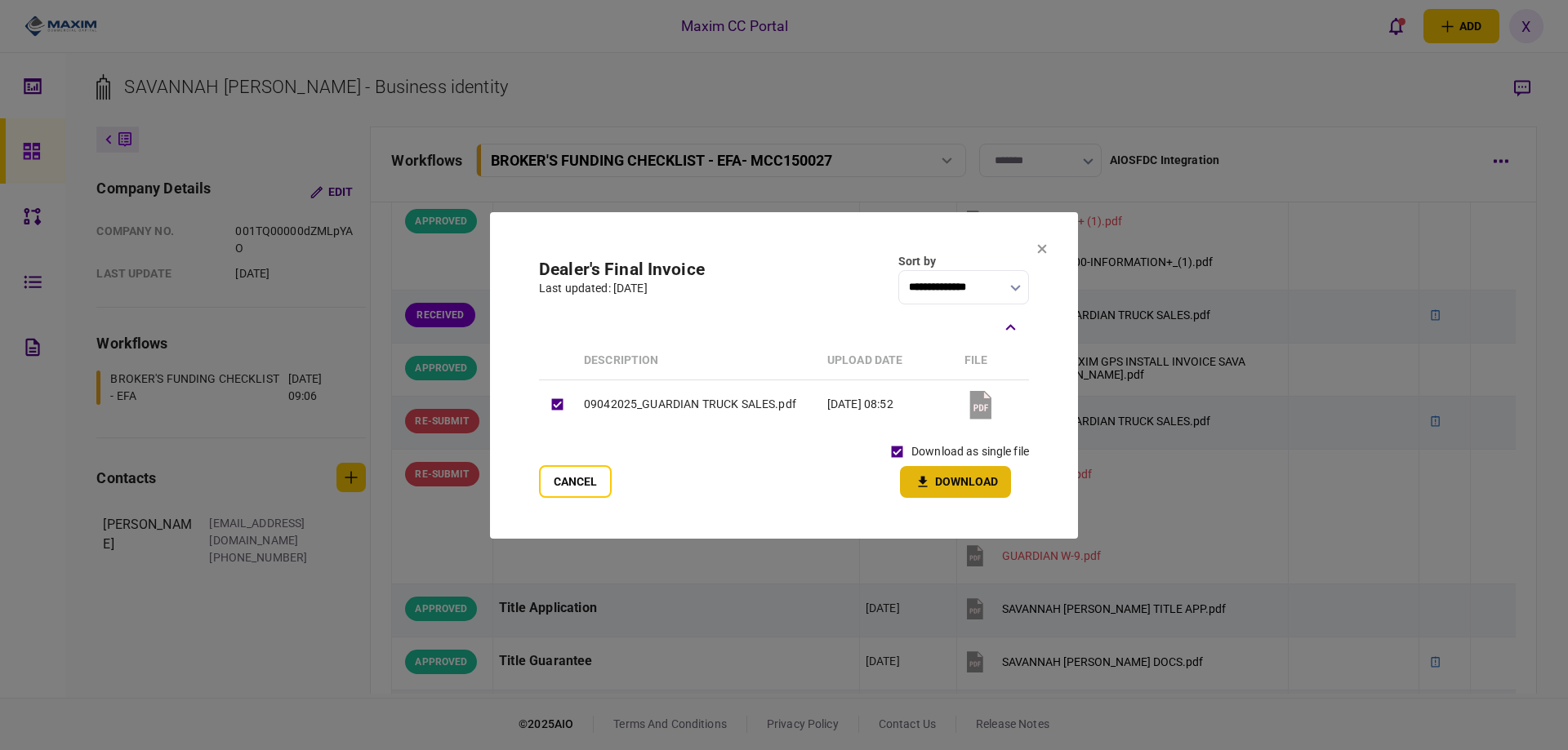
click at [953, 481] on button "Download" at bounding box center [955, 482] width 111 height 32
click at [1038, 245] on icon at bounding box center [1042, 249] width 9 height 9
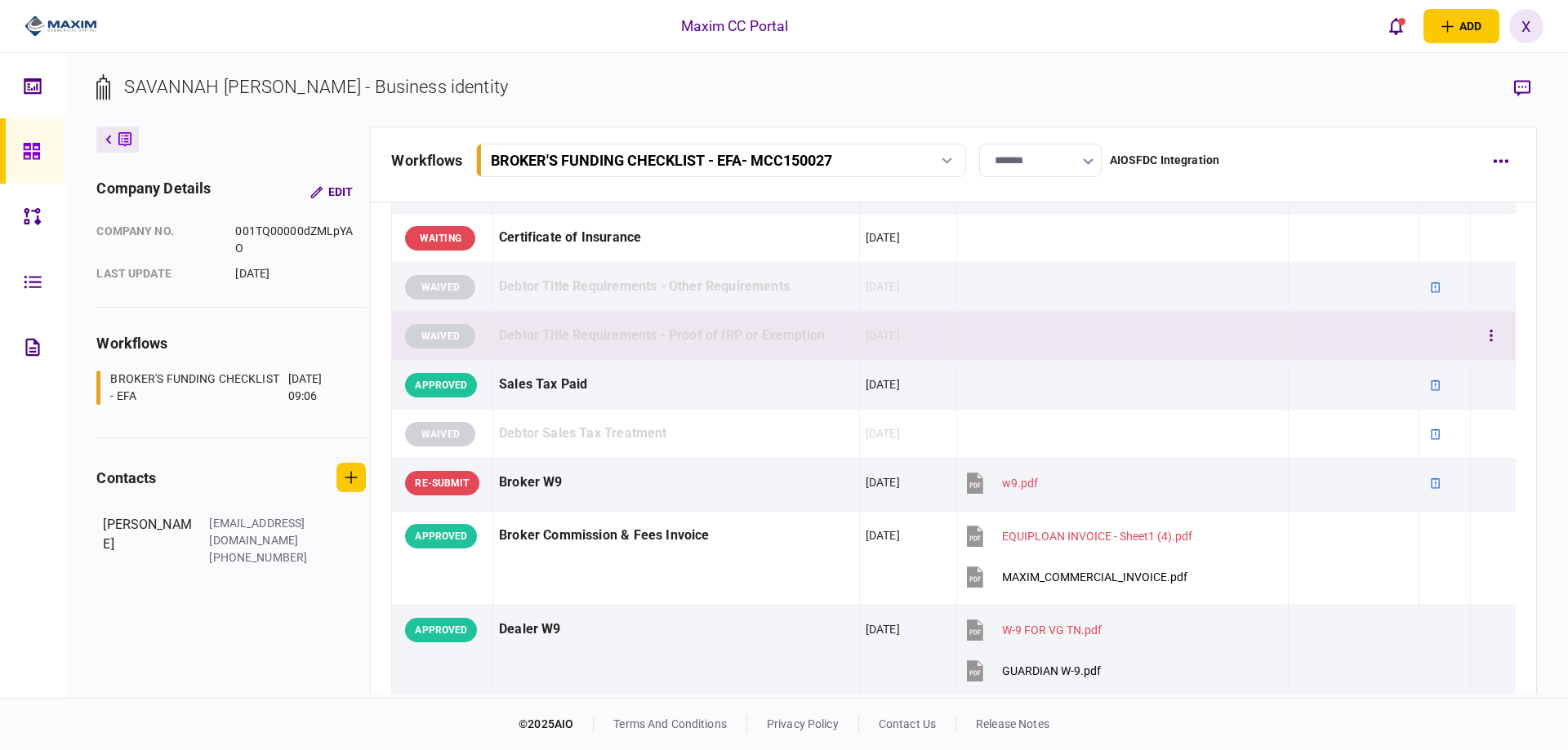
scroll to position [817, 0]
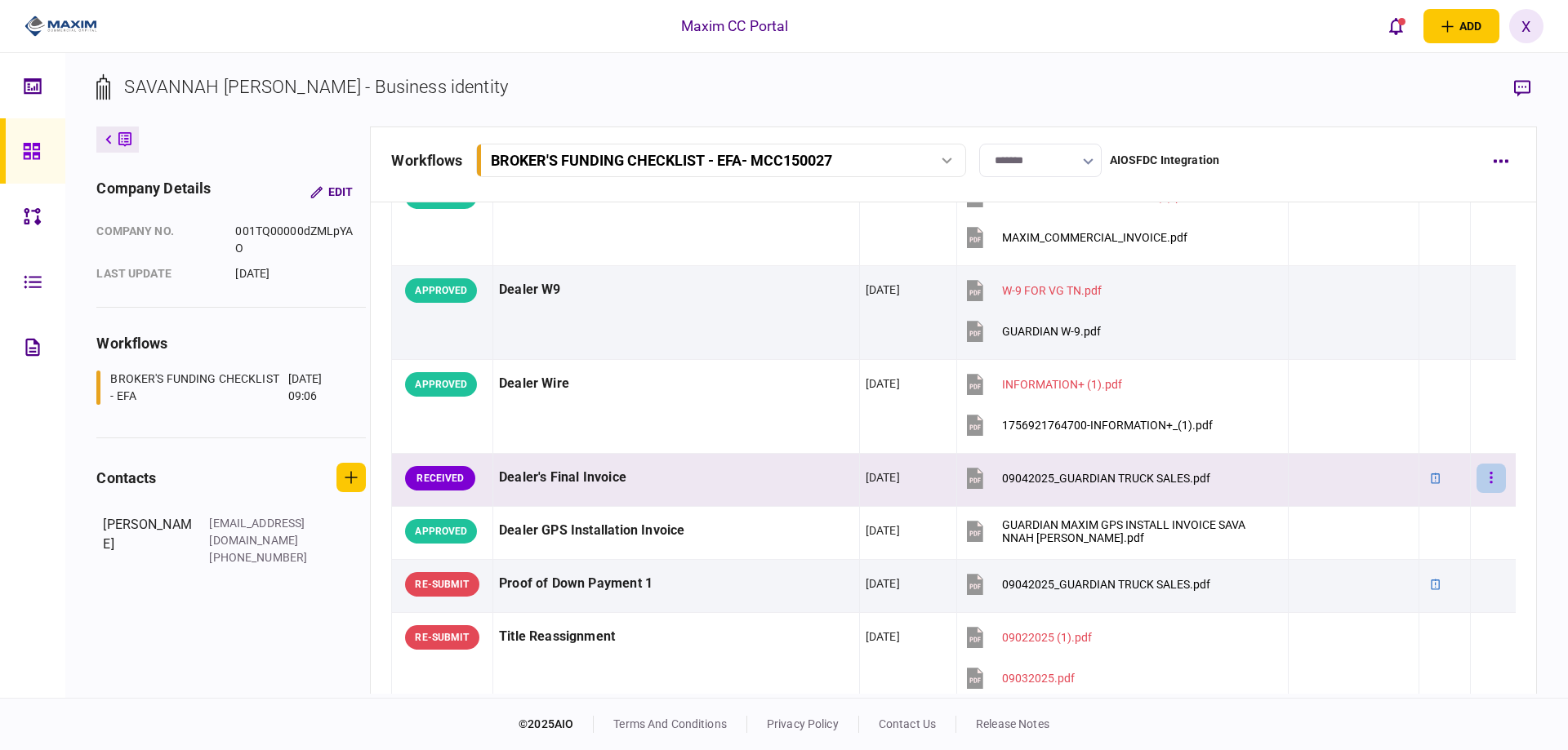
click at [1478, 472] on button "button" at bounding box center [1492, 478] width 30 height 30
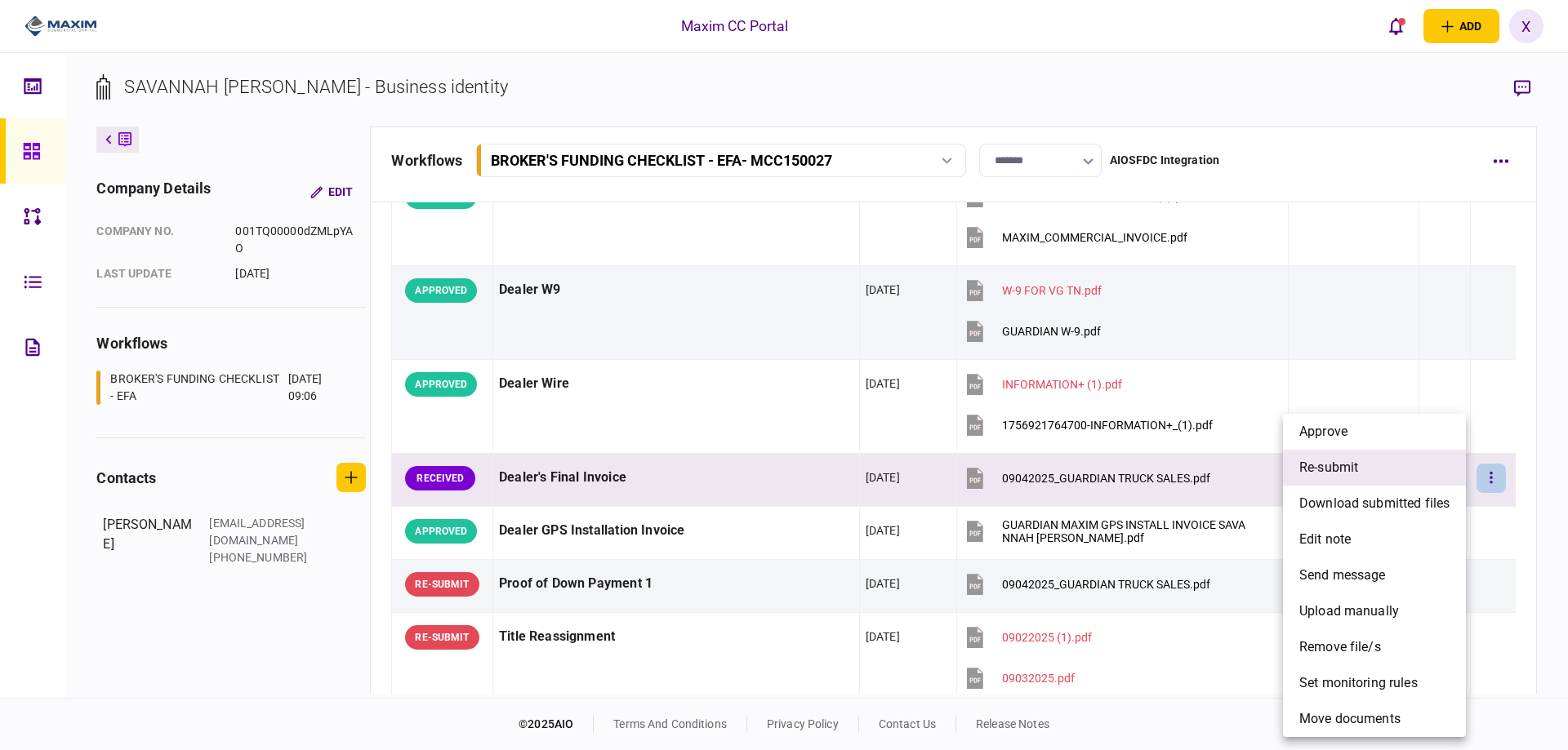
click at [1431, 461] on li "re-submit" at bounding box center [1374, 467] width 183 height 36
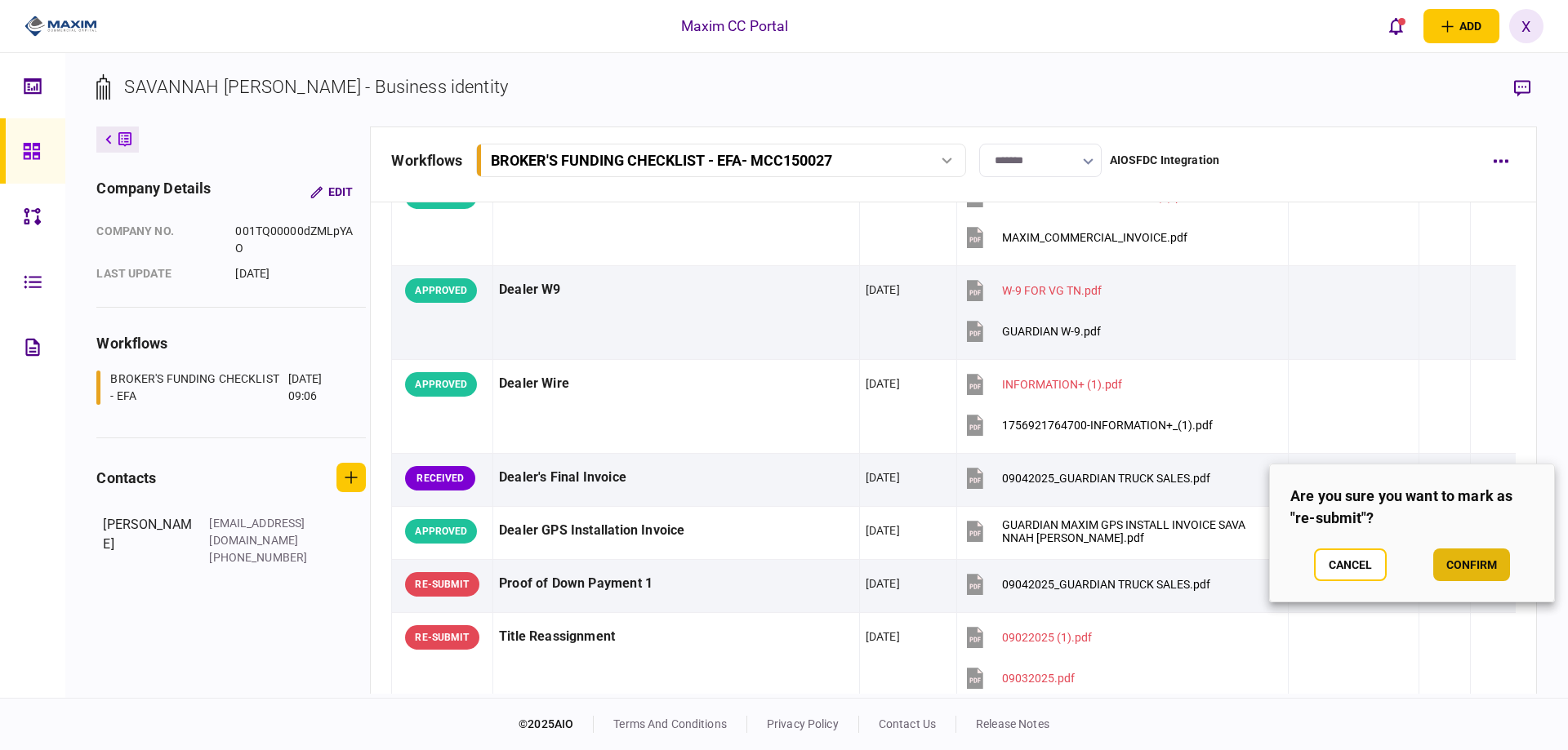
click at [1442, 557] on button "confirm" at bounding box center [1472, 564] width 77 height 32
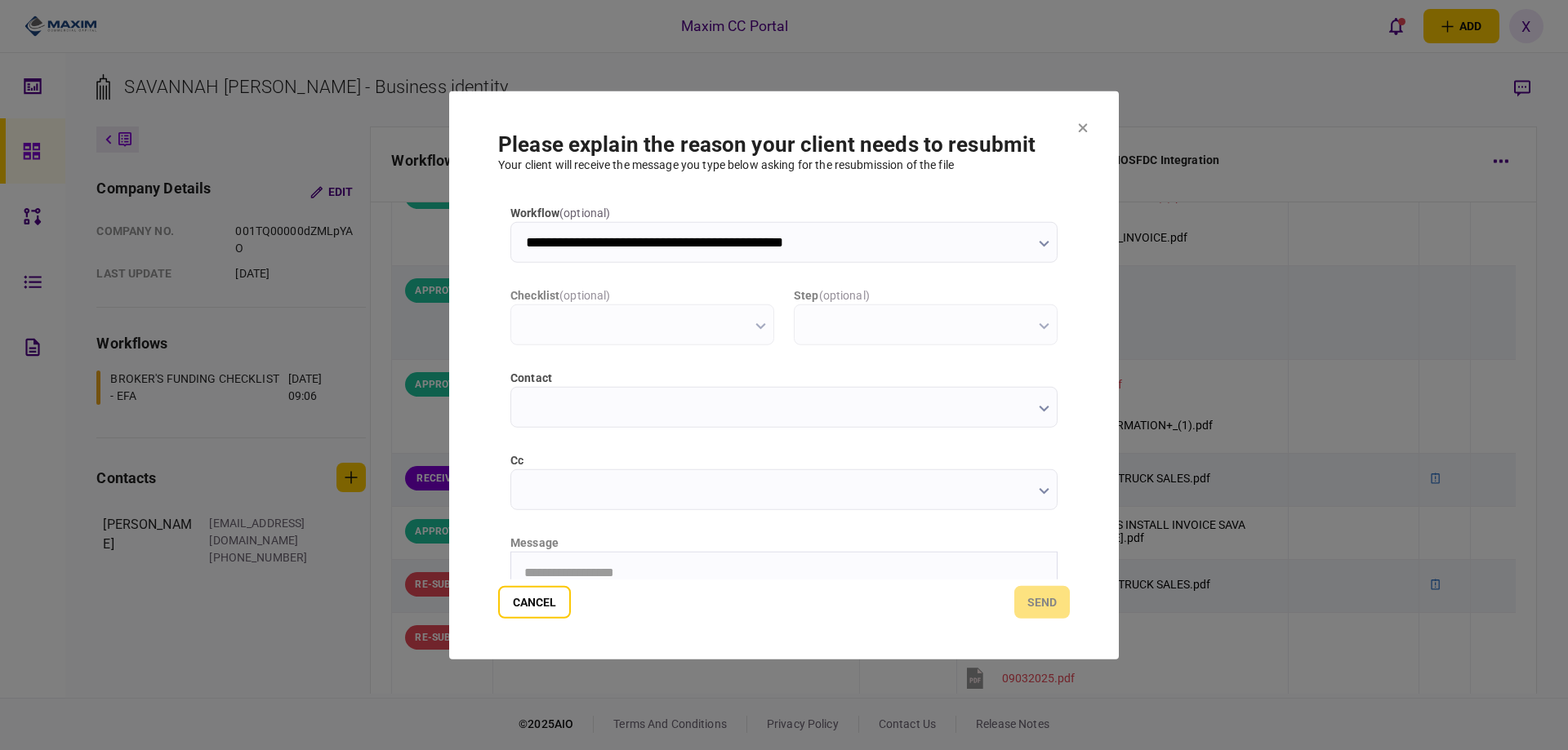
scroll to position [0, 0]
type input "**********"
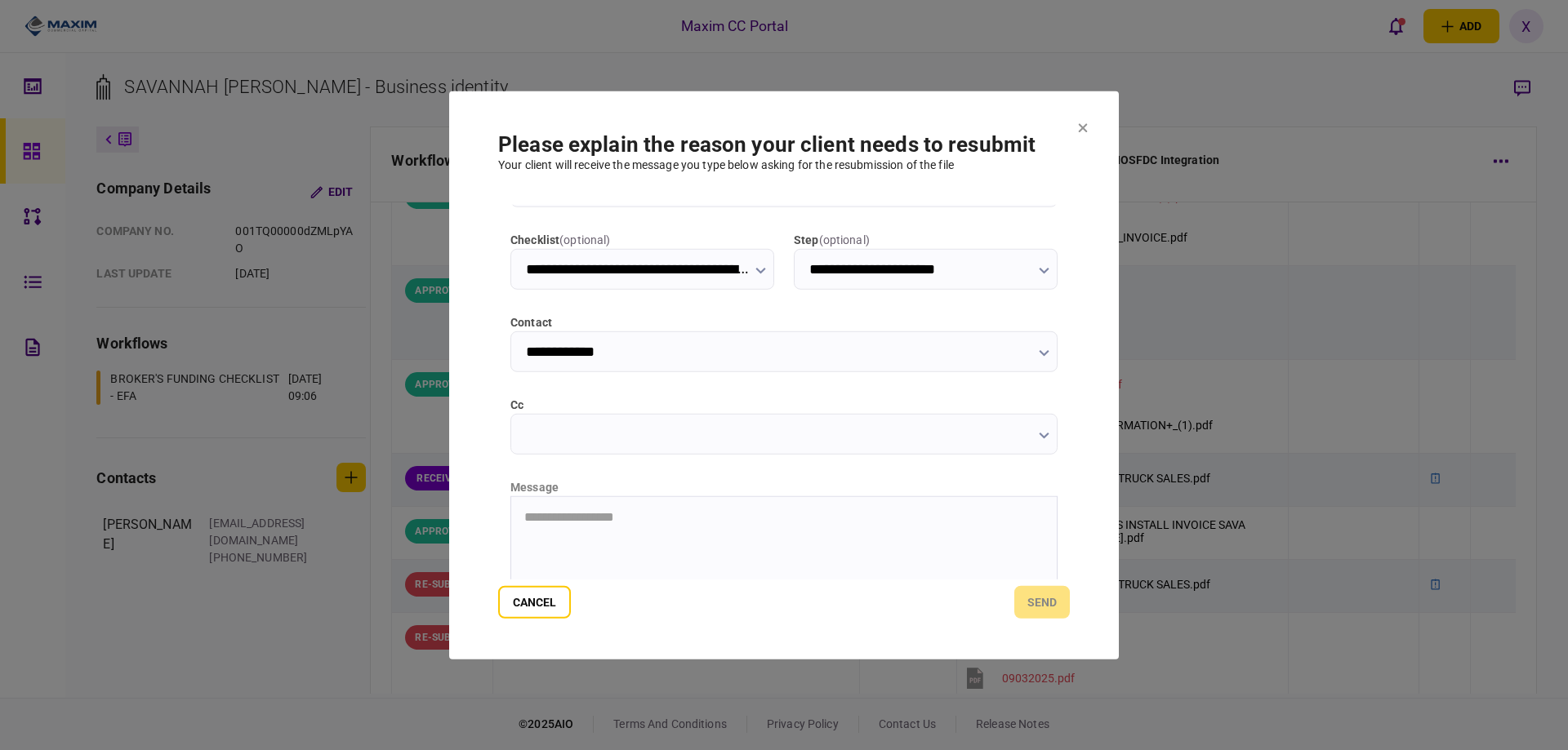
scroll to position [81, 0]
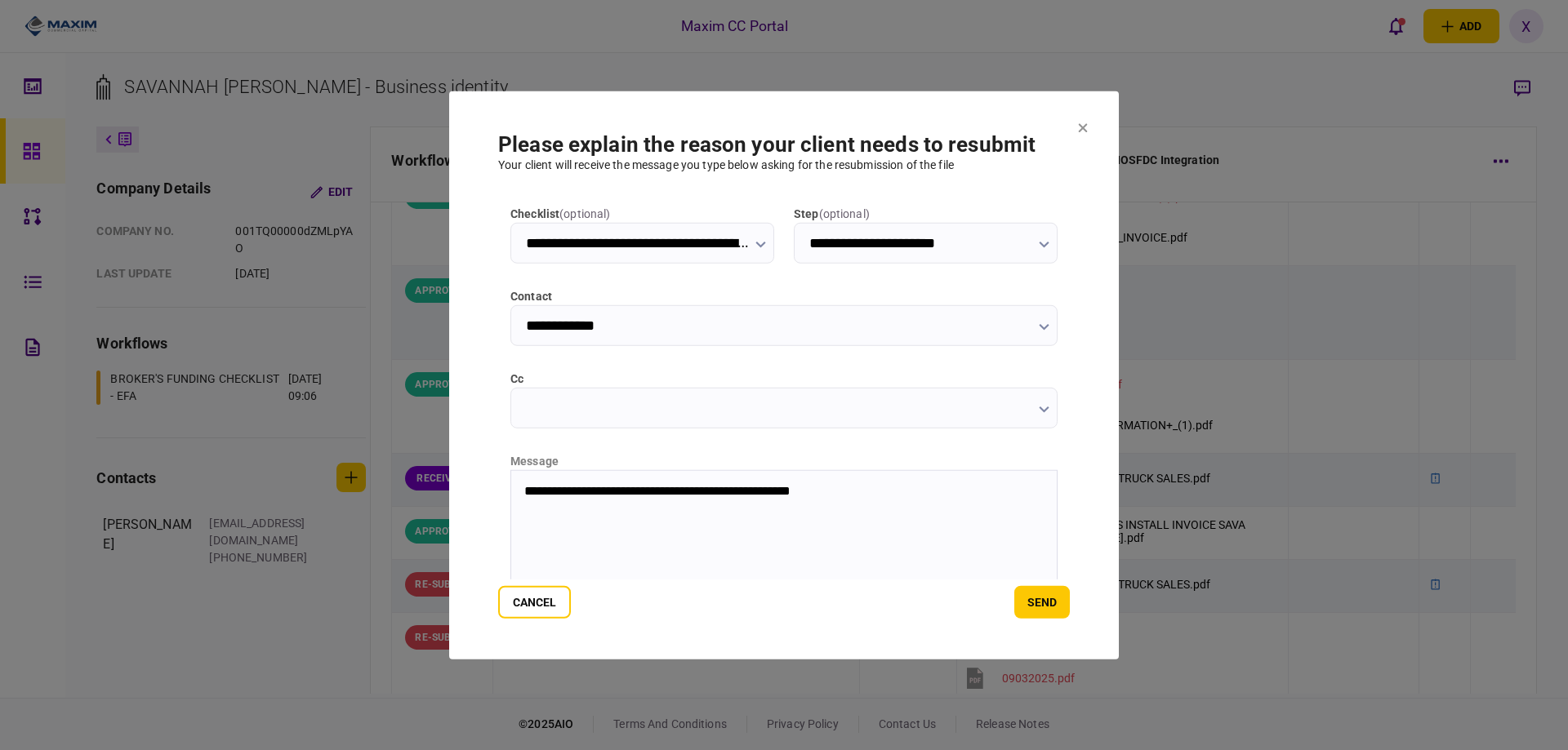
click at [903, 499] on html "**********" at bounding box center [784, 491] width 545 height 41
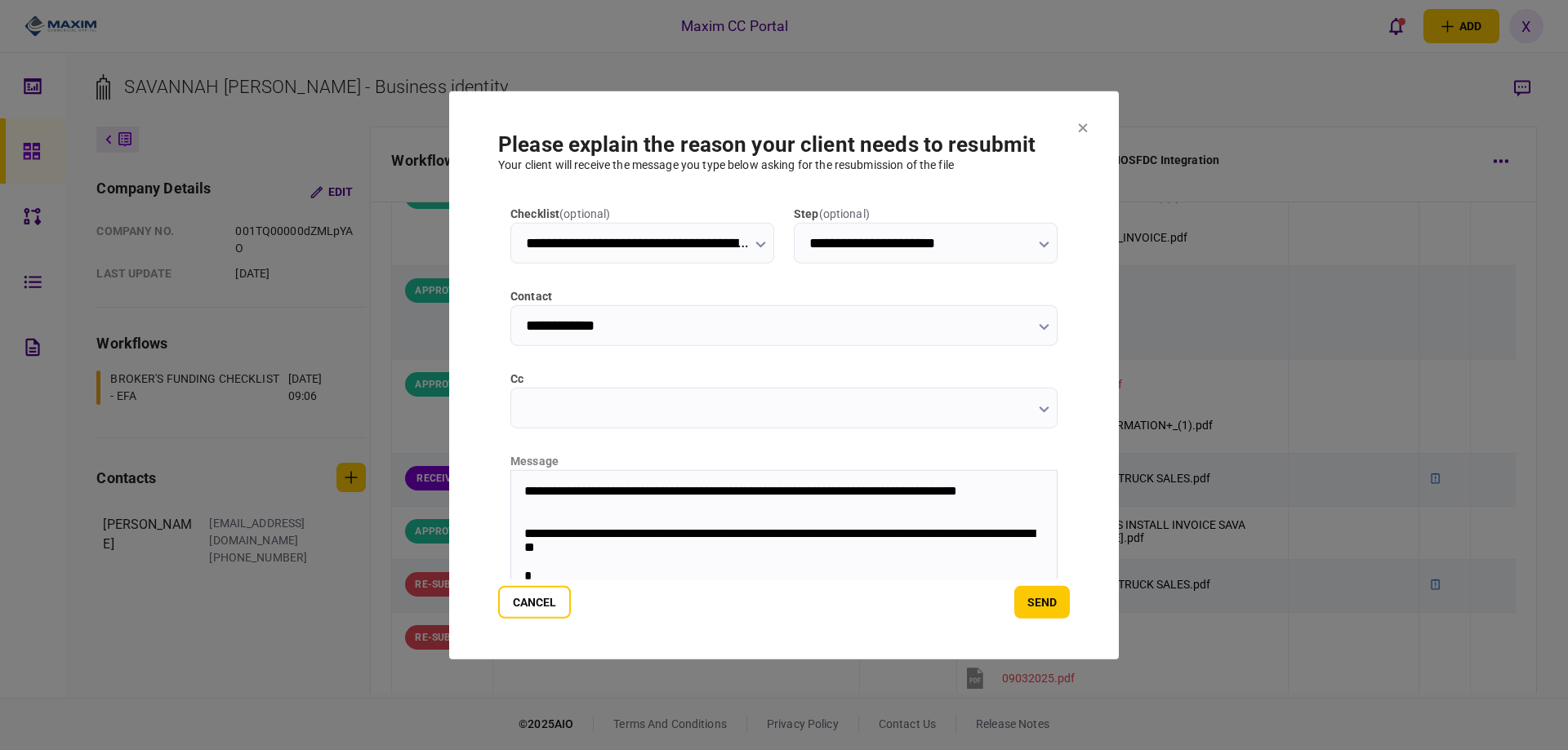
scroll to position [85, 0]
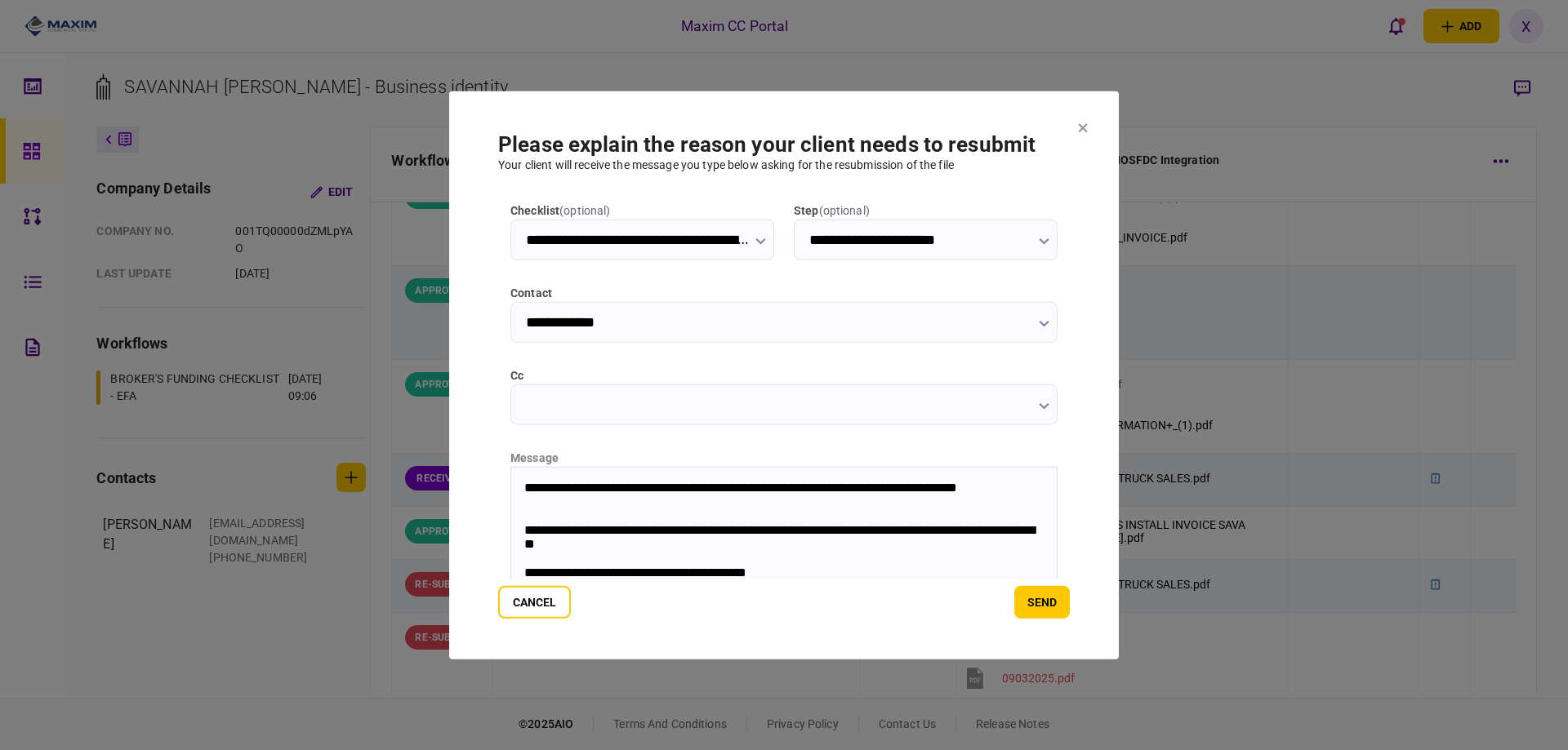
click at [521, 493] on body "**********" at bounding box center [784, 530] width 545 height 100
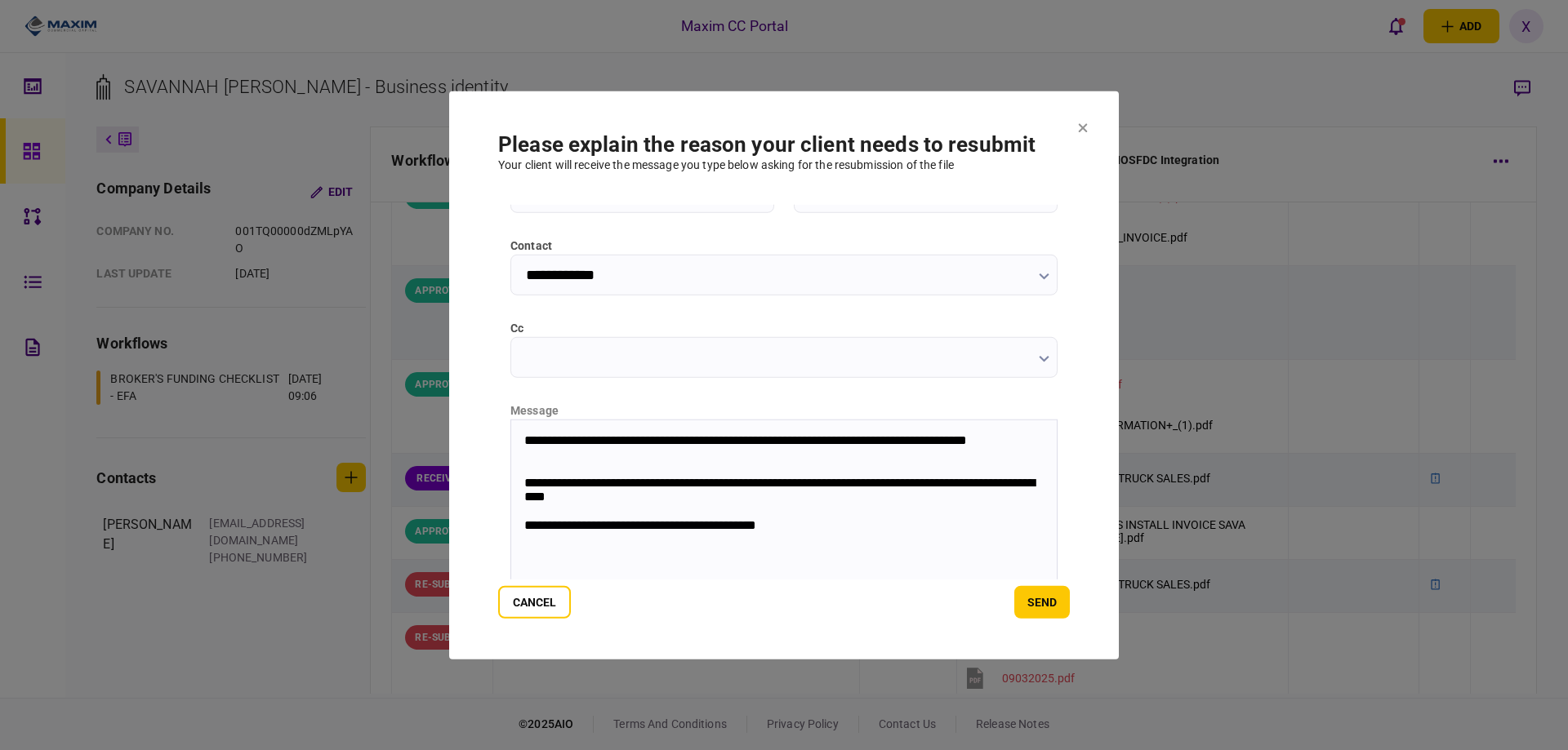
scroll to position [175, 0]
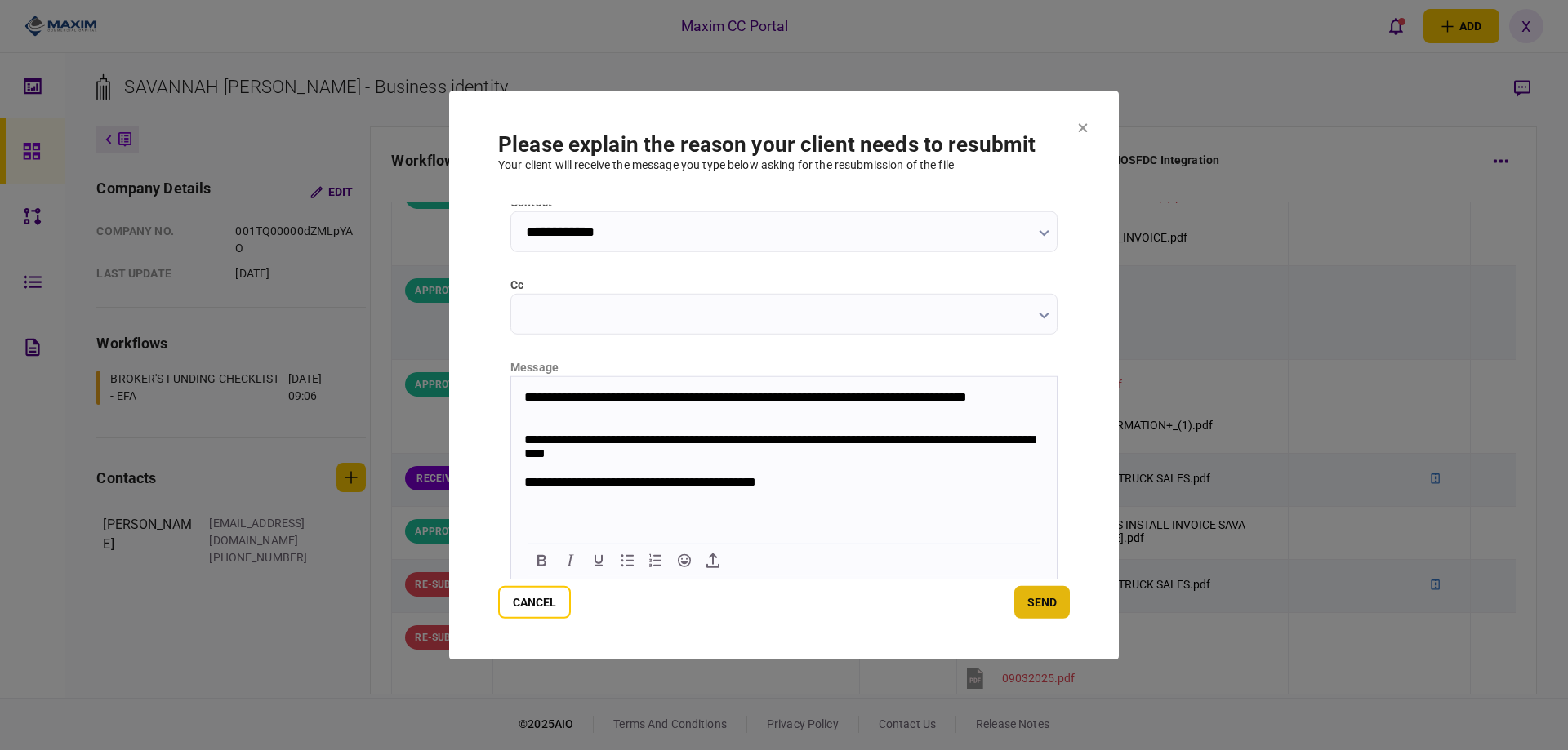
click at [1054, 605] on button "send" at bounding box center [1041, 602] width 55 height 32
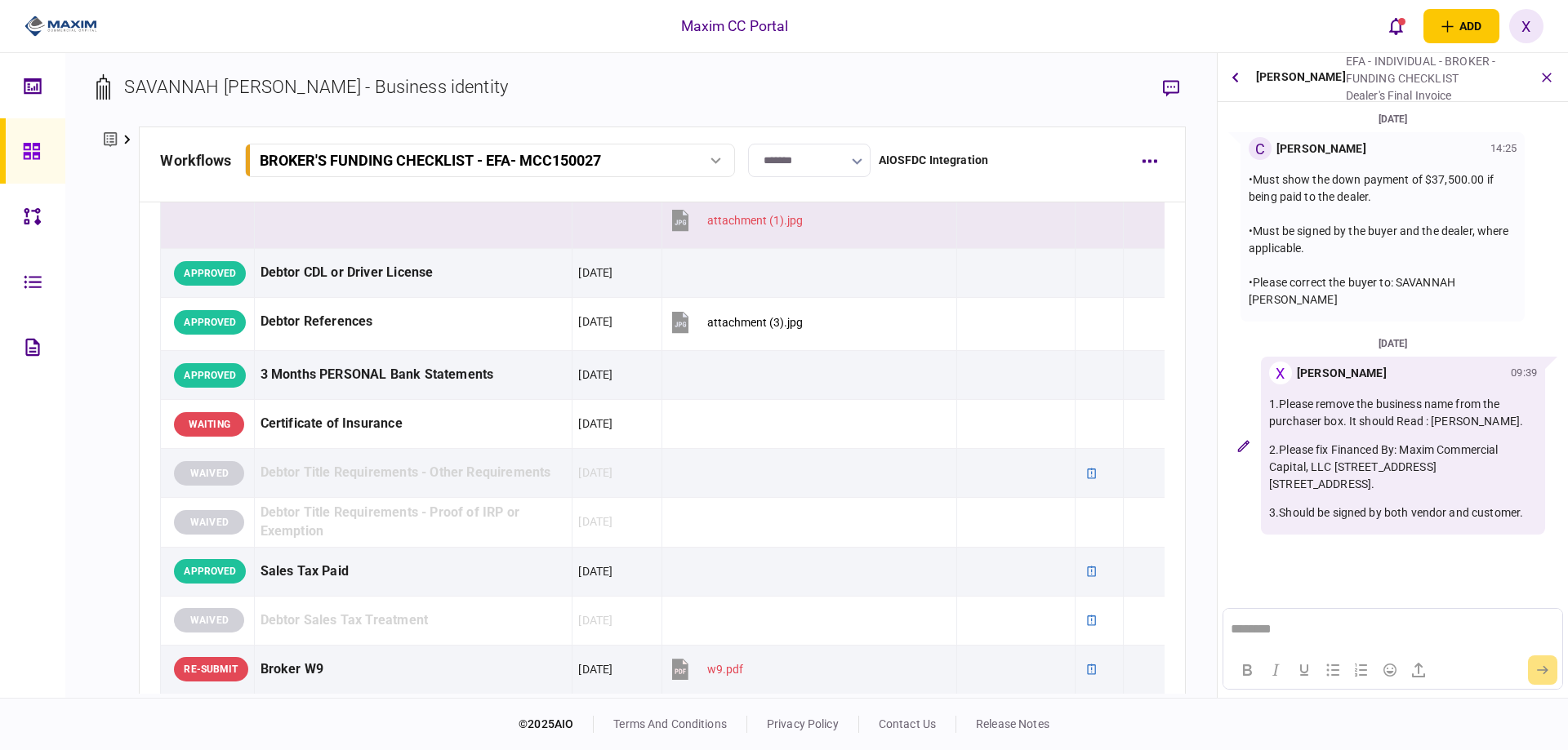
scroll to position [0, 0]
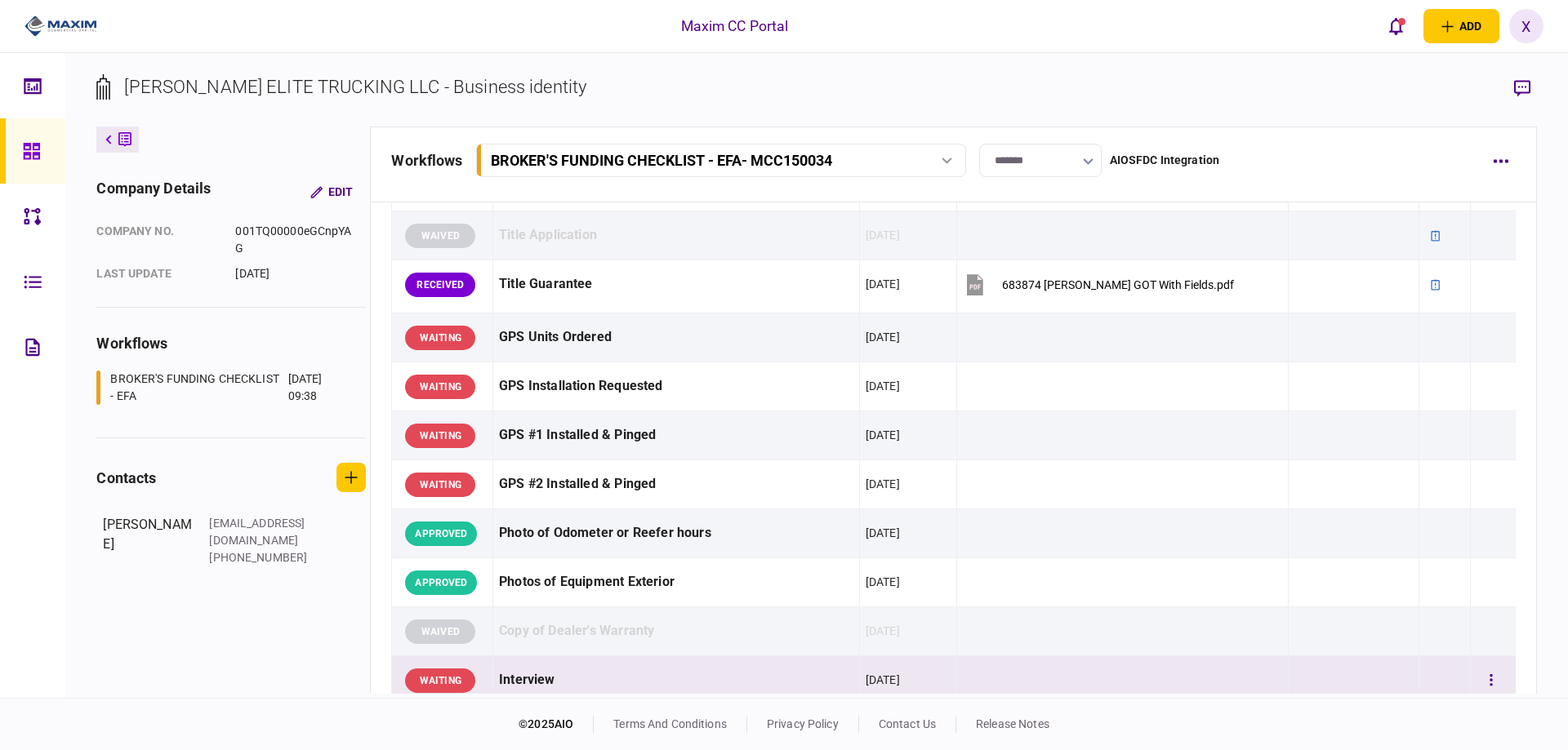
scroll to position [1143, 0]
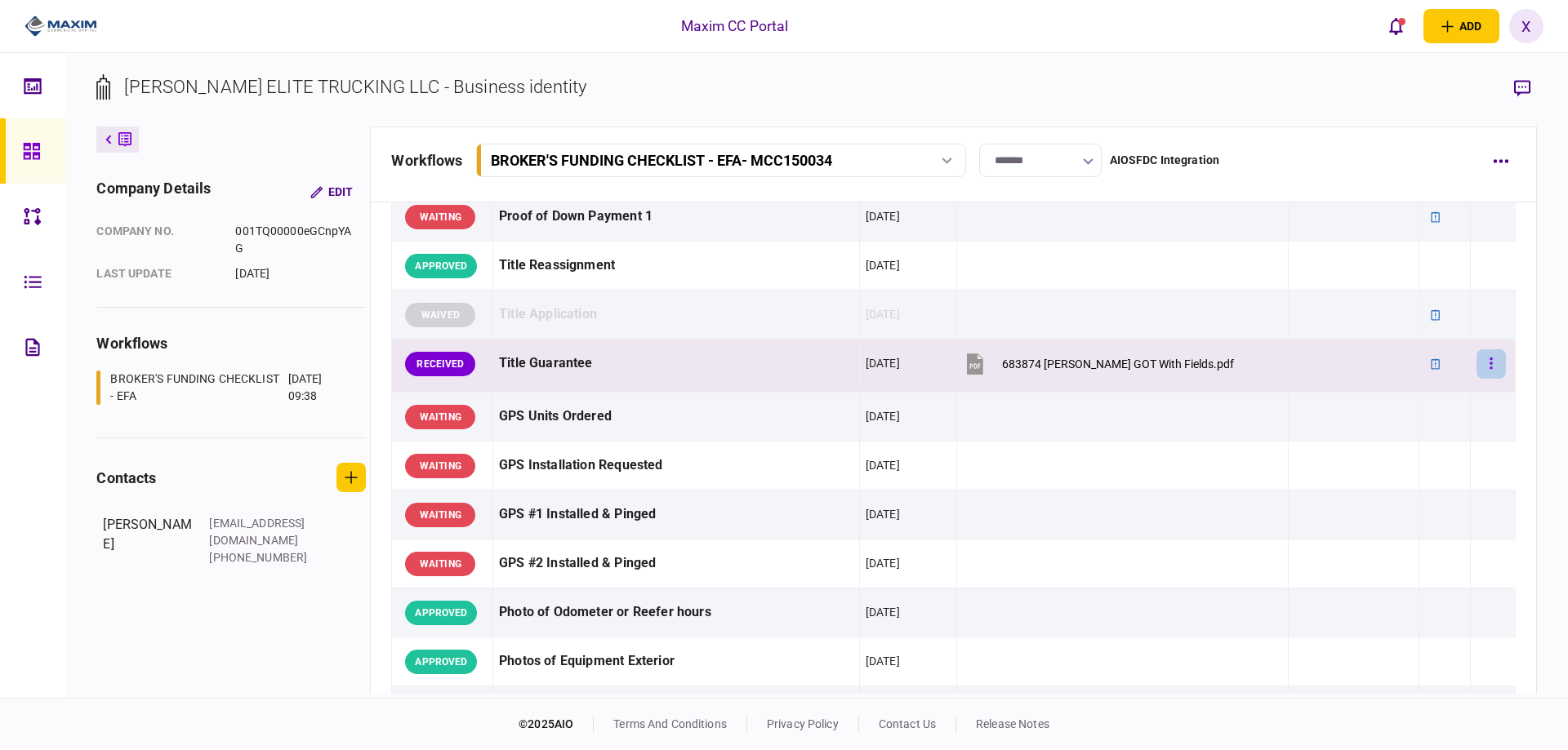
click at [1479, 375] on button "button" at bounding box center [1492, 364] width 30 height 30
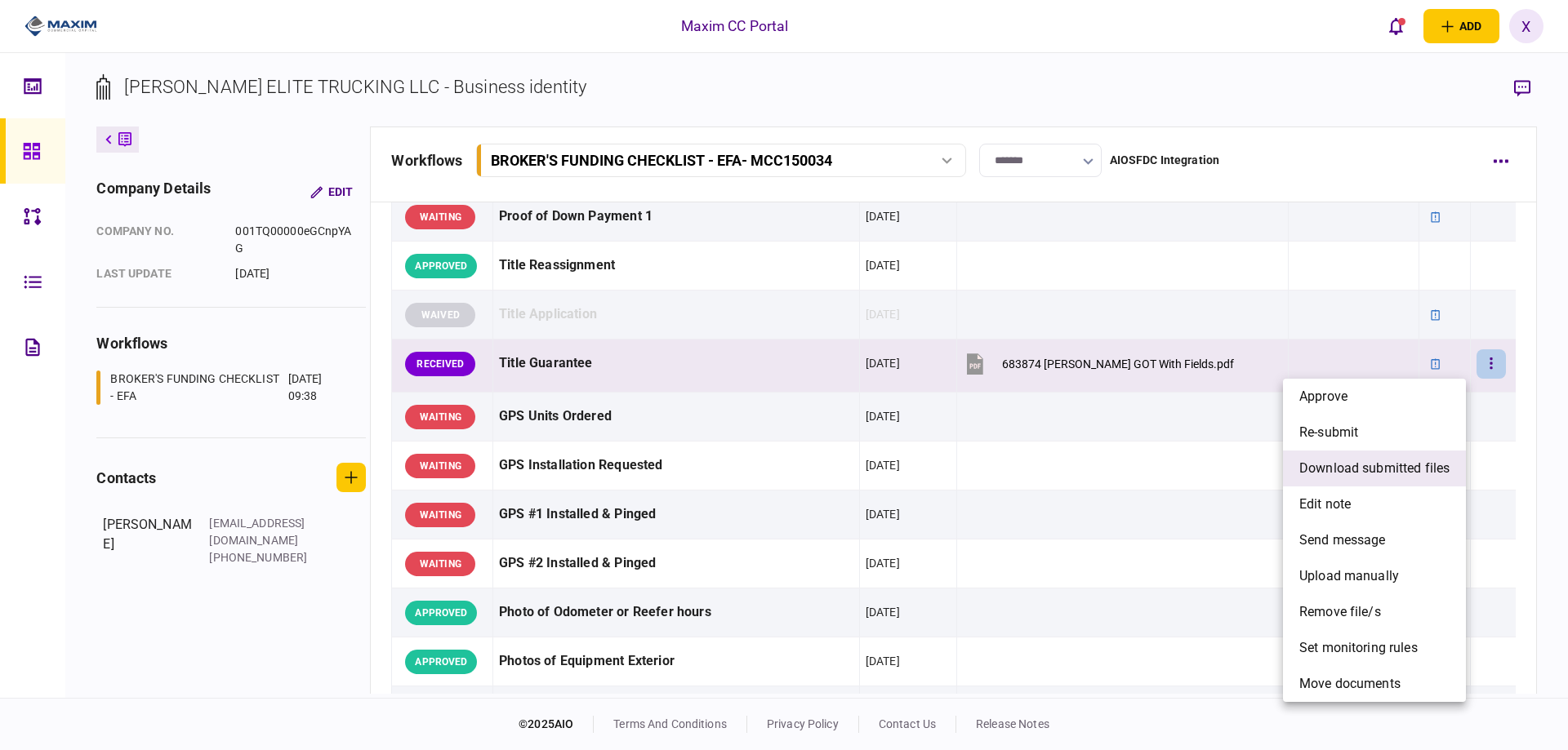
click at [1428, 465] on span "download submitted files" at bounding box center [1373, 469] width 150 height 19
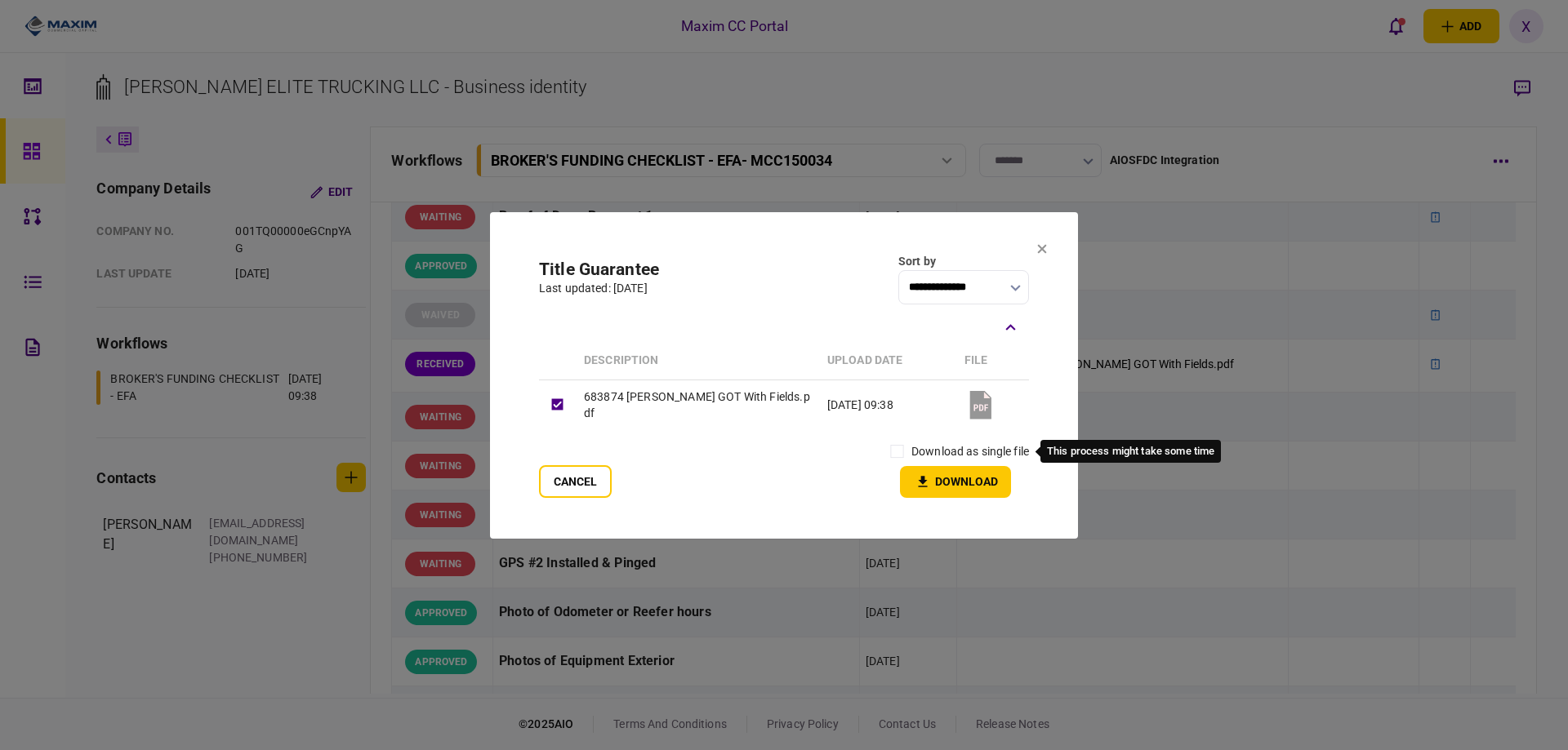
click at [927, 449] on label "download as single file" at bounding box center [970, 452] width 117 height 18
click at [914, 449] on label "download as single file" at bounding box center [970, 452] width 117 height 18
click at [922, 476] on icon "button" at bounding box center [923, 481] width 9 height 11
click at [1043, 252] on icon at bounding box center [1041, 248] width 10 height 10
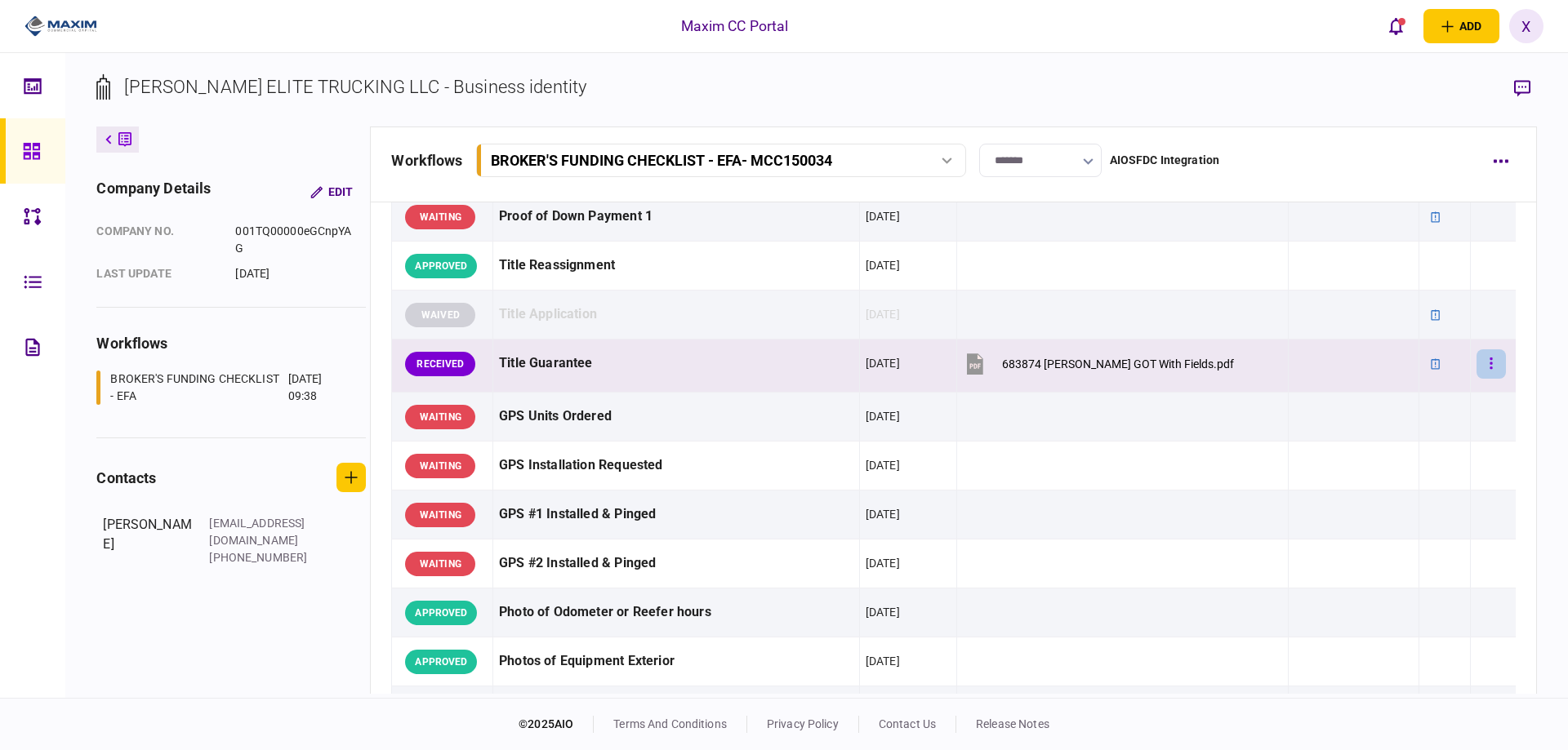
click at [1487, 364] on button "button" at bounding box center [1492, 364] width 30 height 30
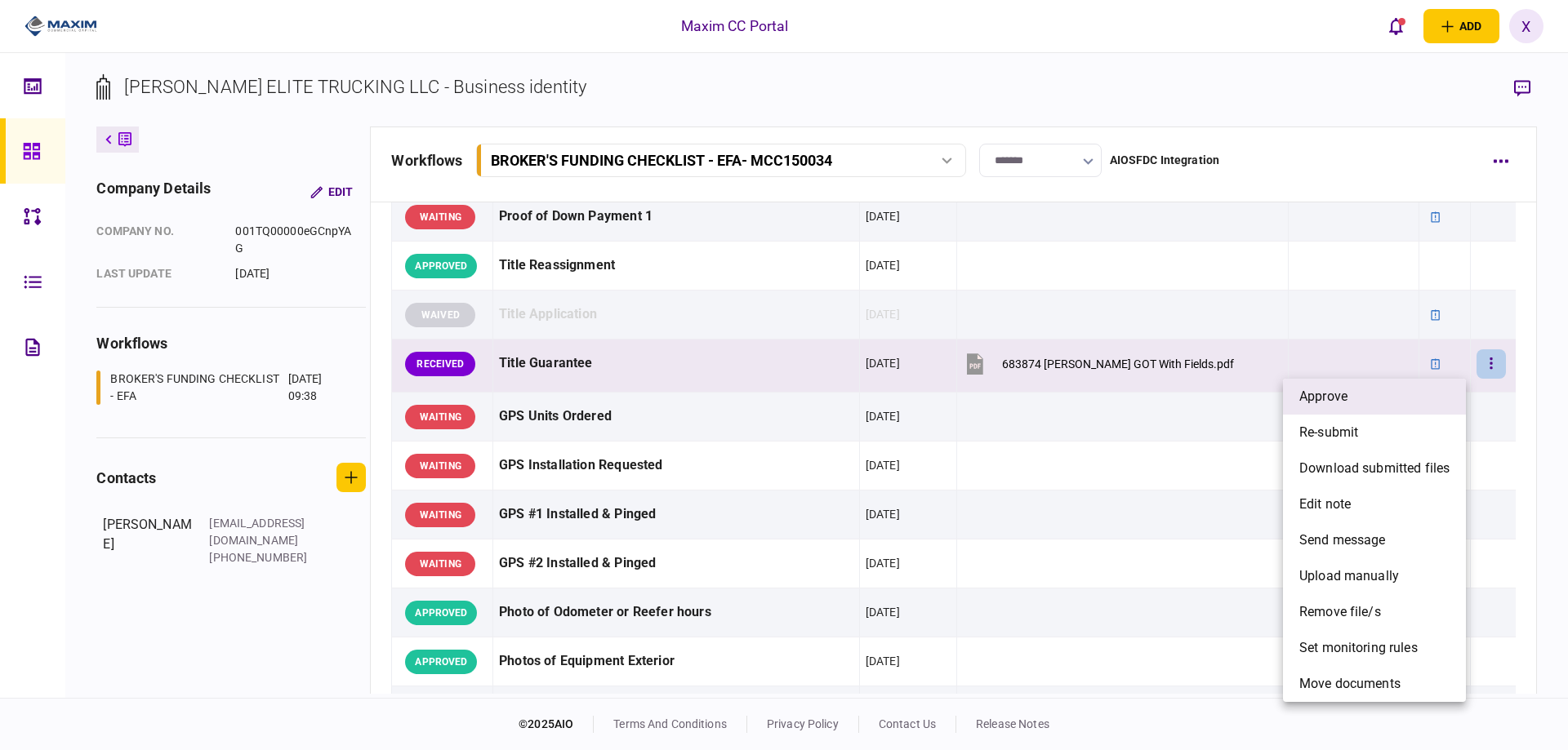
click at [1374, 403] on li "approve" at bounding box center [1374, 396] width 183 height 36
